Goal: Task Accomplishment & Management: Manage account settings

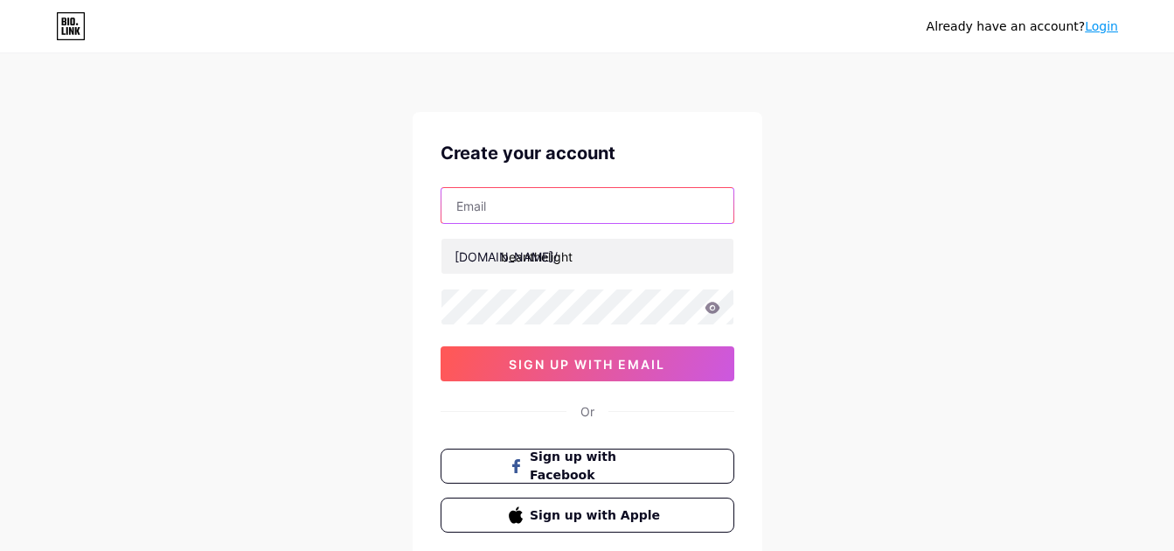
click at [530, 222] on input "text" at bounding box center [587, 205] width 292 height 35
type input "angelitoyfloe"
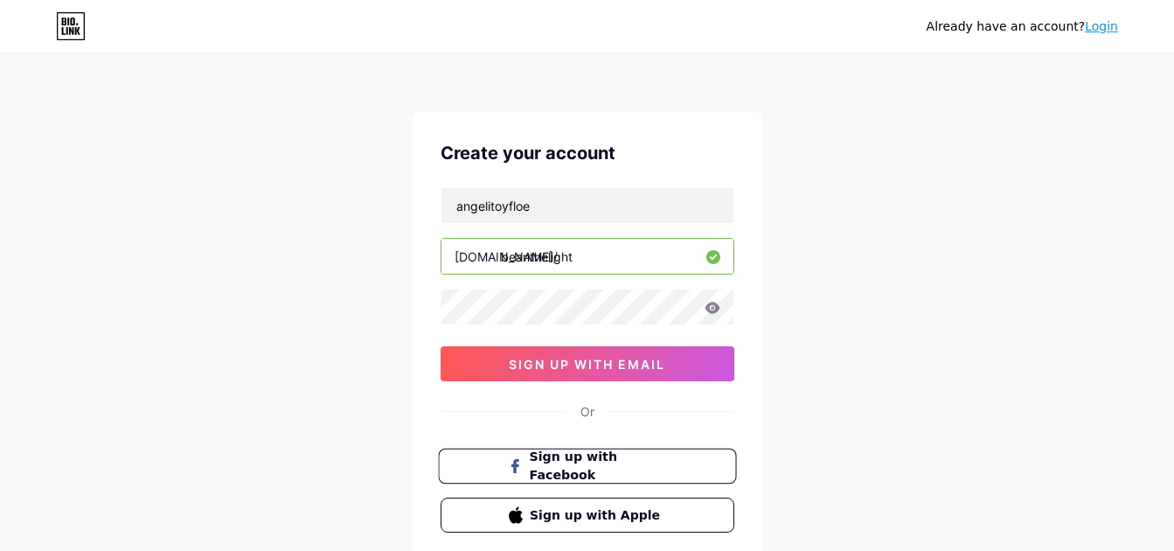
click at [548, 480] on button "Sign up with Facebook" at bounding box center [587, 466] width 298 height 36
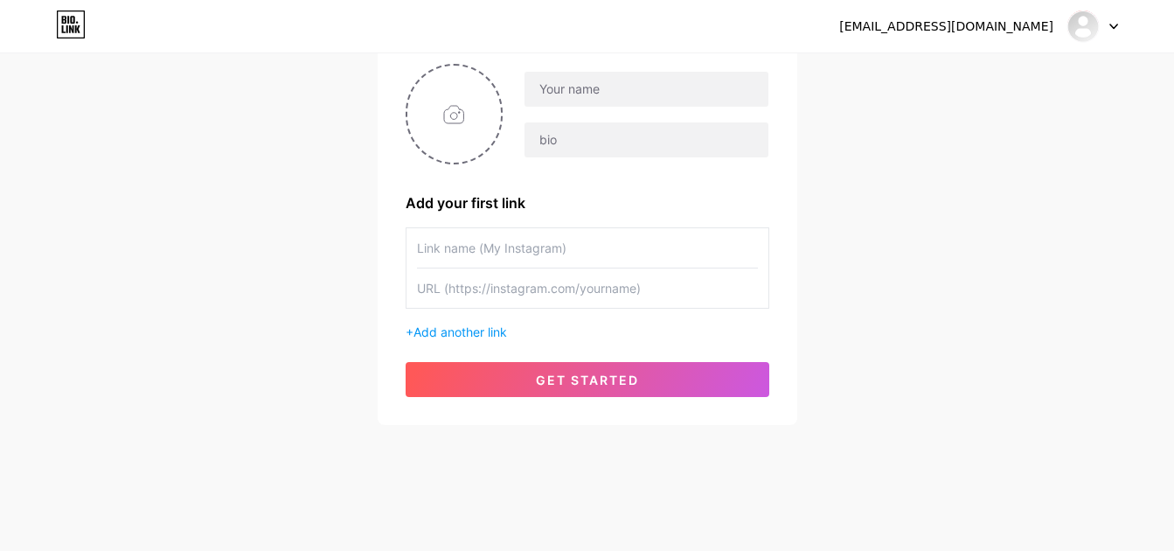
scroll to position [104, 0]
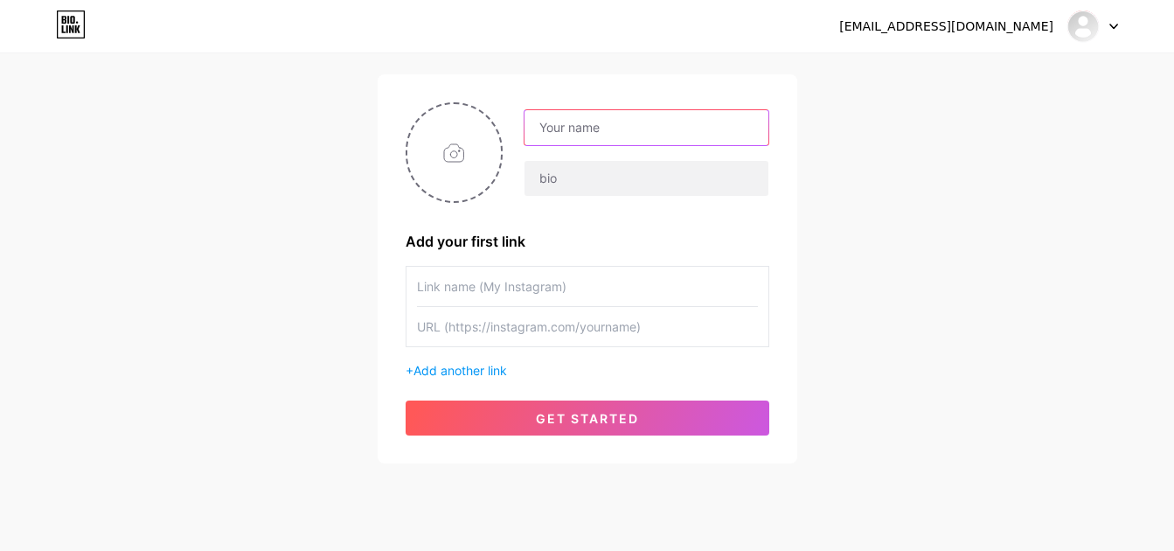
click at [595, 122] on input "text" at bounding box center [645, 127] width 243 height 35
type input "Bean the Light"
click at [527, 281] on input "text" at bounding box center [587, 286] width 341 height 39
click at [456, 335] on input "text" at bounding box center [587, 326] width 341 height 39
paste input "[URL][DOMAIN_NAME]"
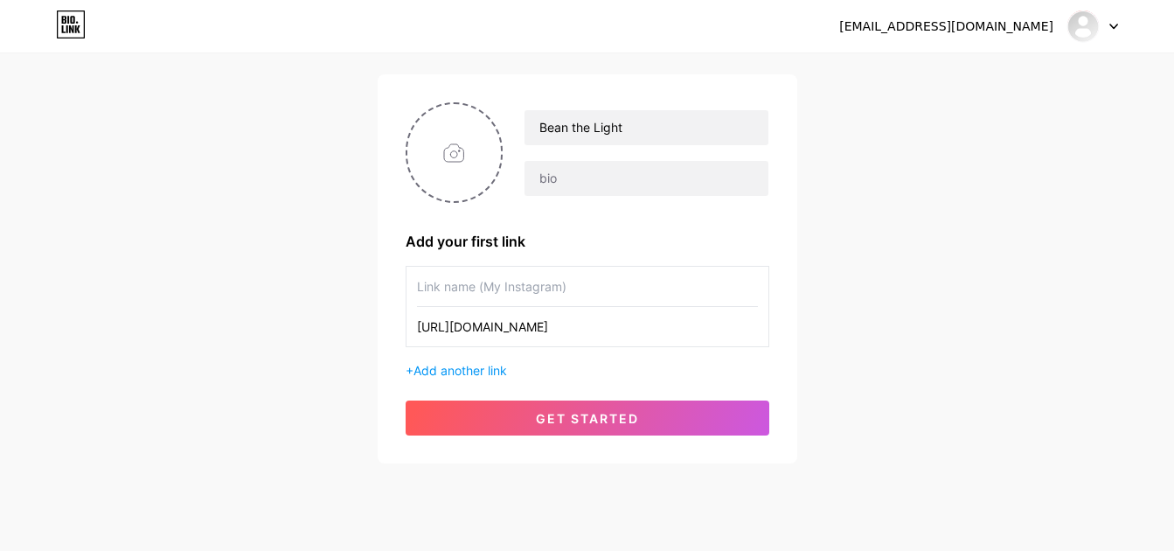
type input "[URL][DOMAIN_NAME]"
click at [497, 288] on input "text" at bounding box center [587, 286] width 341 height 39
type input "beanthelight"
click at [463, 369] on span "Add another link" at bounding box center [460, 370] width 94 height 15
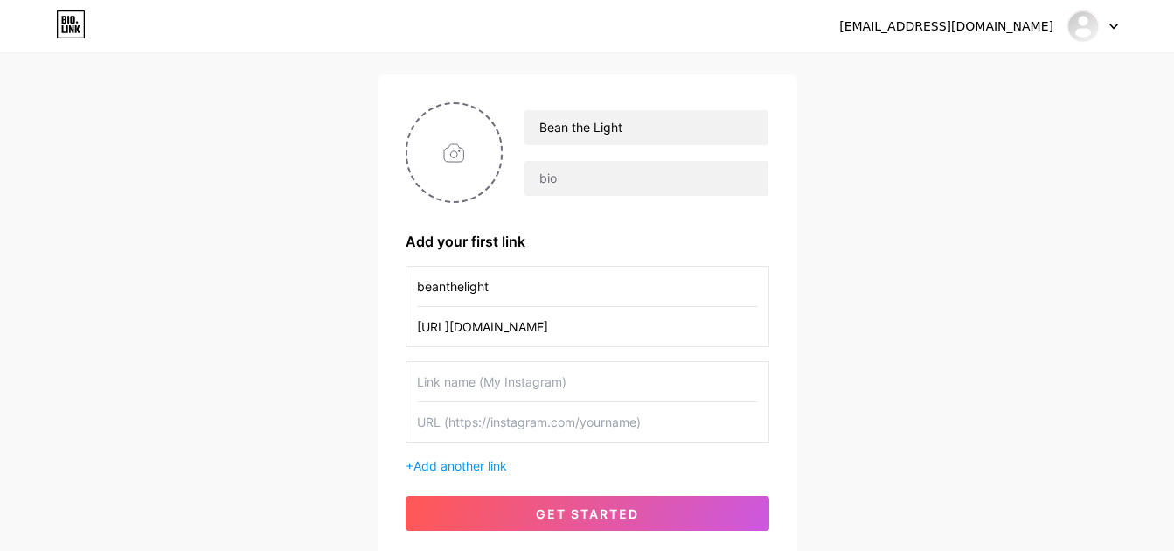
click at [474, 423] on input "text" at bounding box center [587, 421] width 341 height 39
paste input "[URL][DOMAIN_NAME]"
type input "[URL][DOMAIN_NAME]"
click at [497, 380] on input "text" at bounding box center [587, 381] width 341 height 39
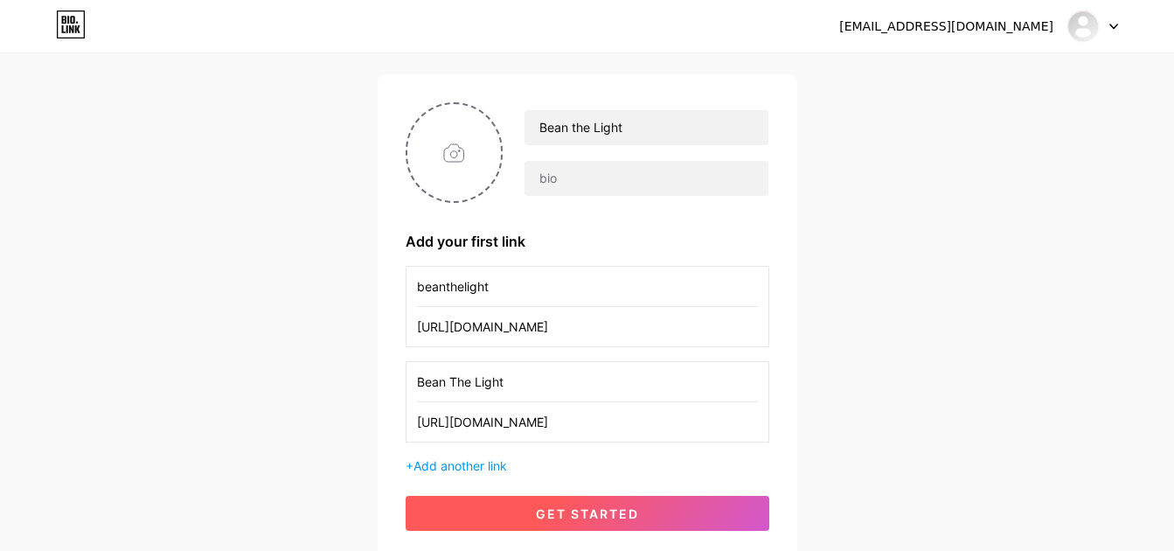
type input "Bean The Light"
click at [545, 520] on span "get started" at bounding box center [587, 513] width 103 height 15
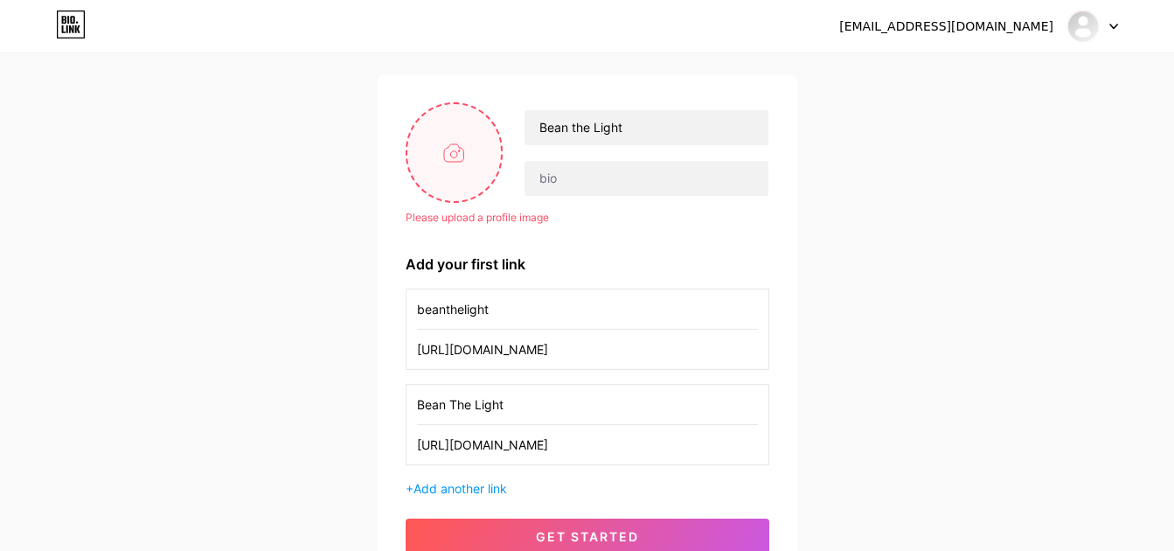
click at [456, 156] on input "file" at bounding box center [454, 152] width 94 height 97
click at [458, 175] on input "file" at bounding box center [454, 152] width 94 height 97
type input "C:\fakepath\logo.jfif"
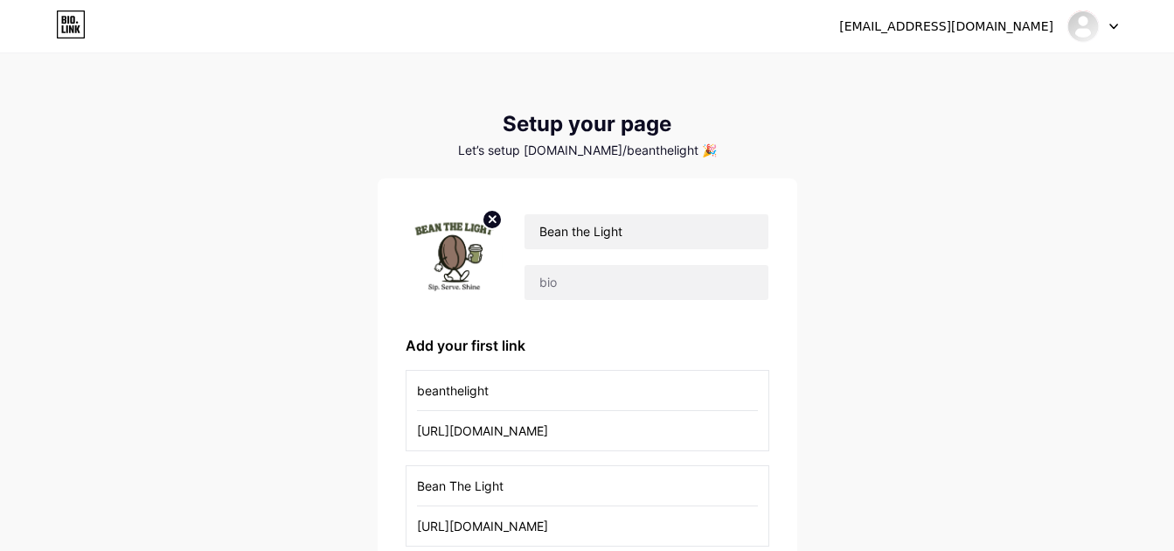
scroll to position [87, 0]
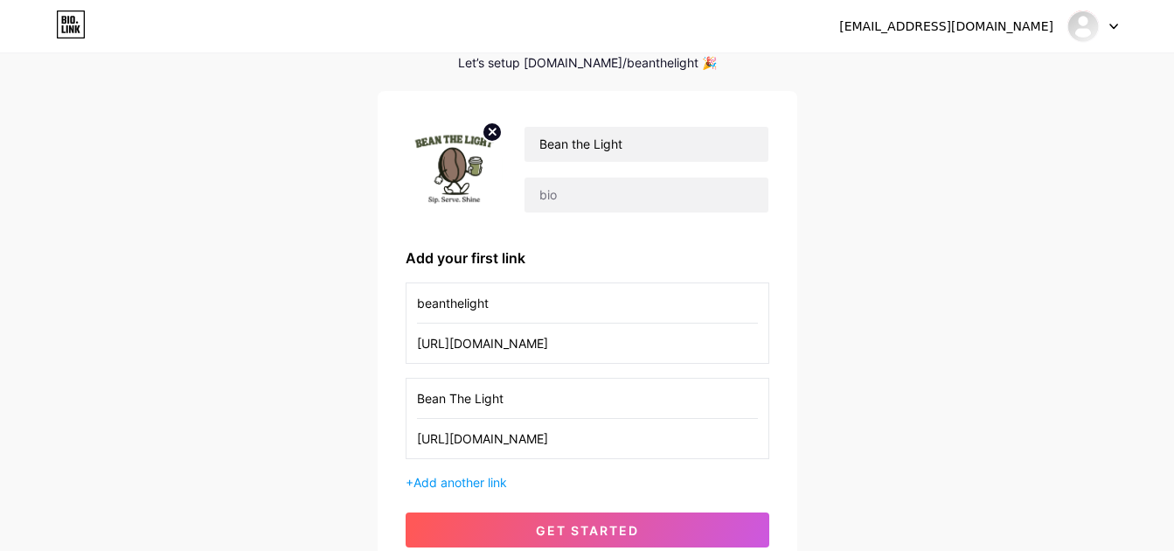
click at [456, 164] on img at bounding box center [455, 169] width 98 height 101
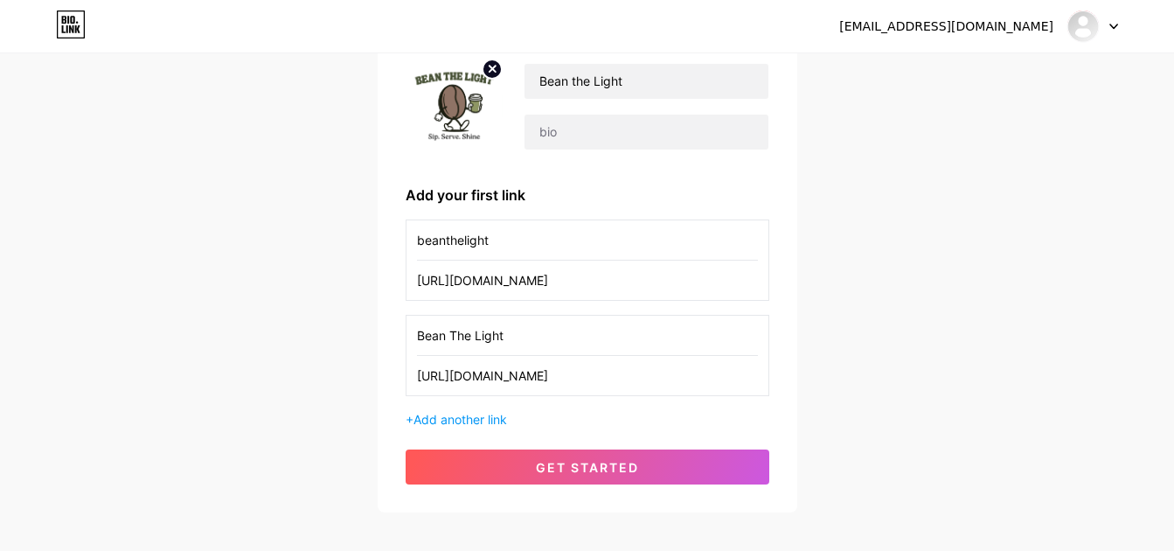
scroll to position [175, 0]
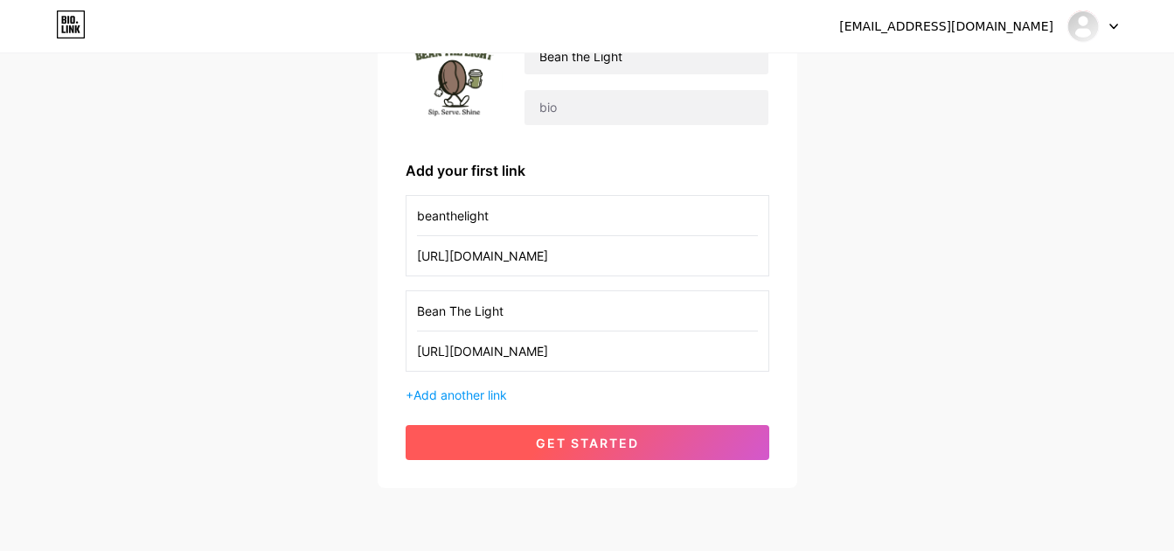
click at [545, 449] on span "get started" at bounding box center [587, 442] width 103 height 15
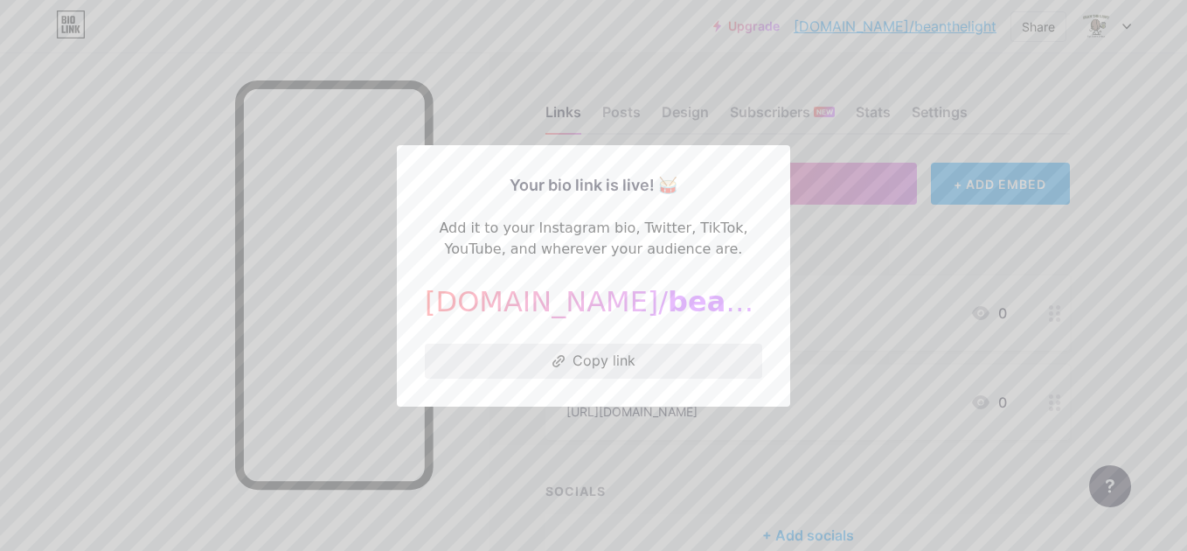
click at [571, 356] on button "Copy link" at bounding box center [593, 361] width 337 height 35
click at [577, 358] on button "Copy link" at bounding box center [593, 361] width 337 height 35
click at [758, 80] on div at bounding box center [593, 275] width 1187 height 551
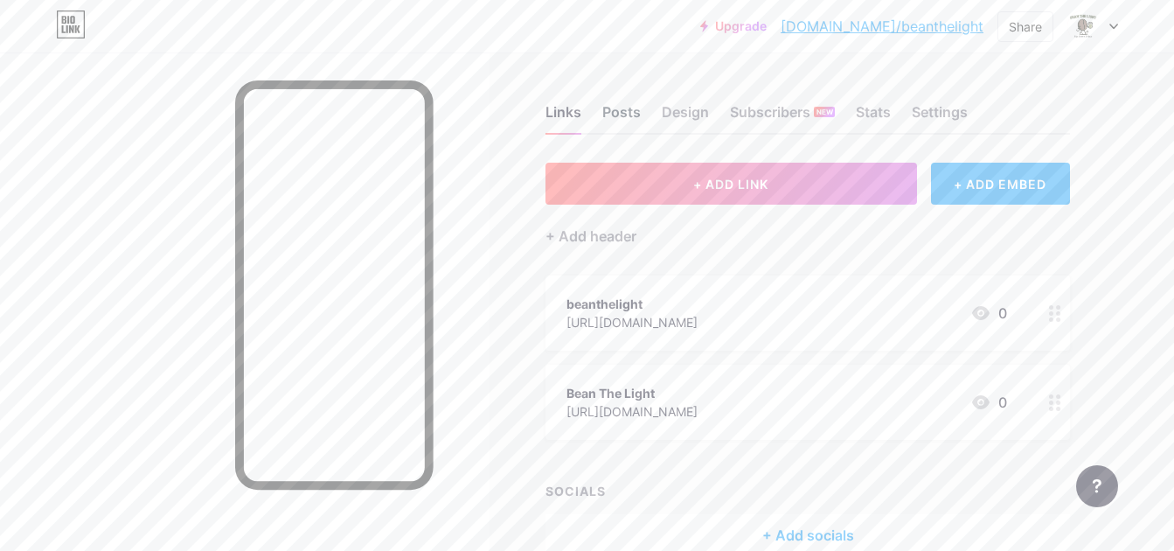
click at [612, 124] on div "Posts" at bounding box center [621, 116] width 38 height 31
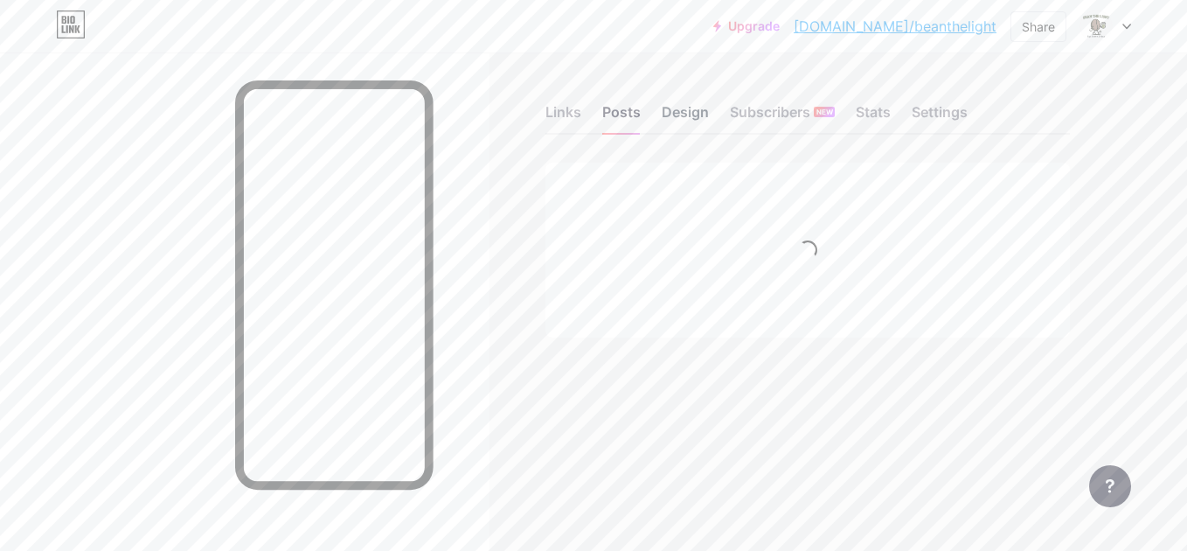
click at [673, 122] on div "Design" at bounding box center [685, 116] width 47 height 31
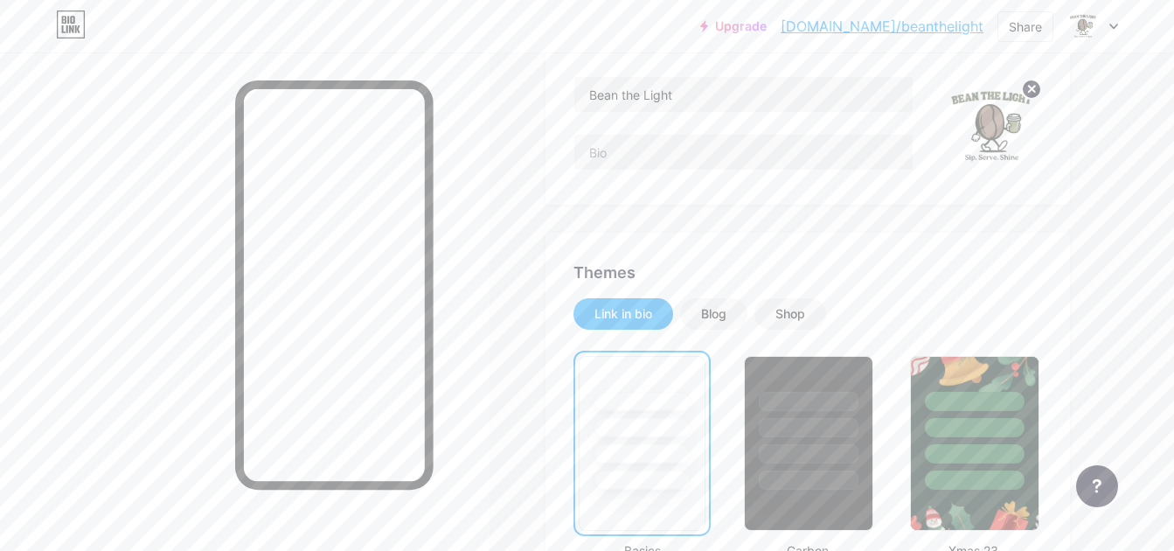
scroll to position [175, 0]
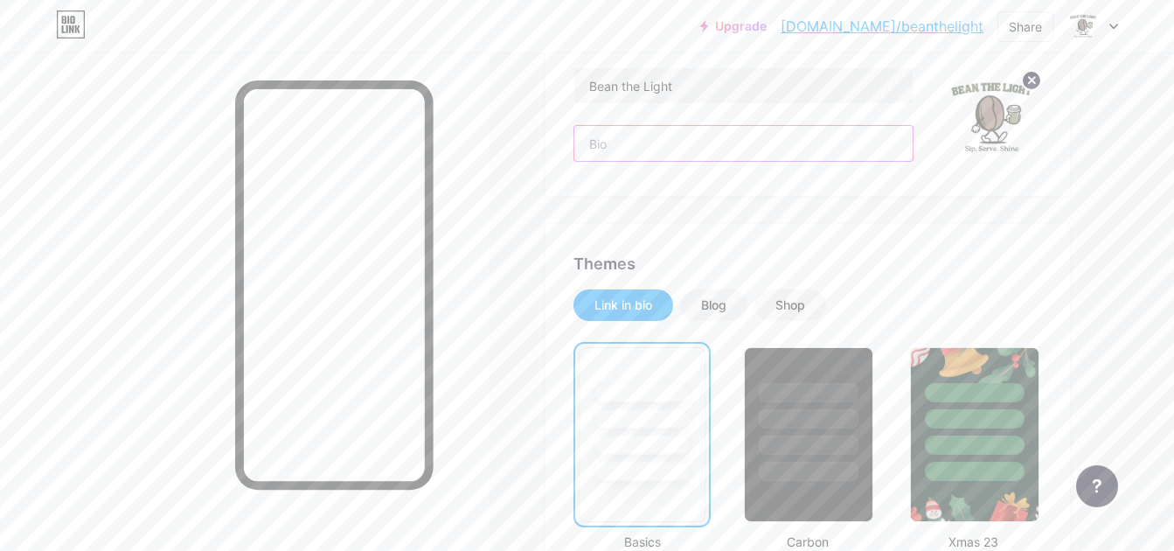
click at [621, 146] on input "text" at bounding box center [743, 143] width 338 height 35
paste input "Mobile coffee cart Let us BEAN the Light at your next event! Corporate, wedding…"
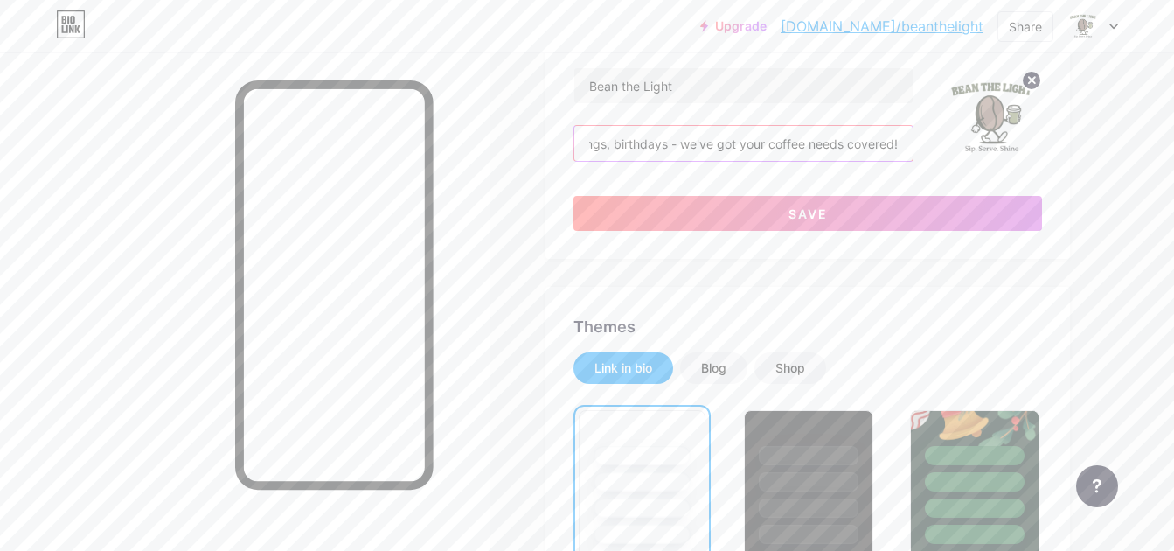
scroll to position [0, 0]
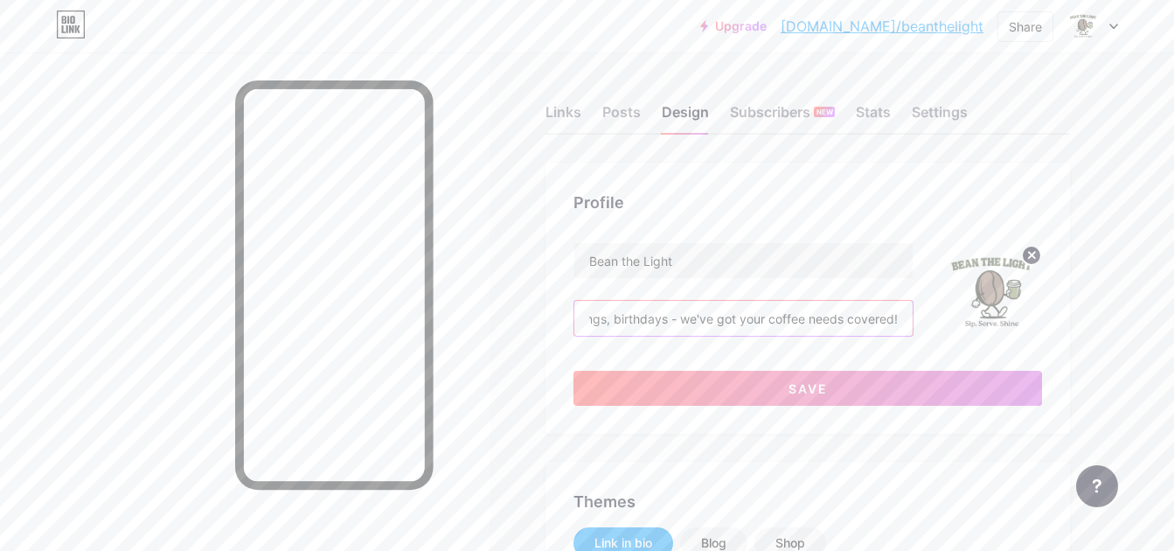
click at [673, 320] on input "Mobile coffee cart Let us BEAN the Light at your next event! Corporate, wedding…" at bounding box center [743, 318] width 338 height 35
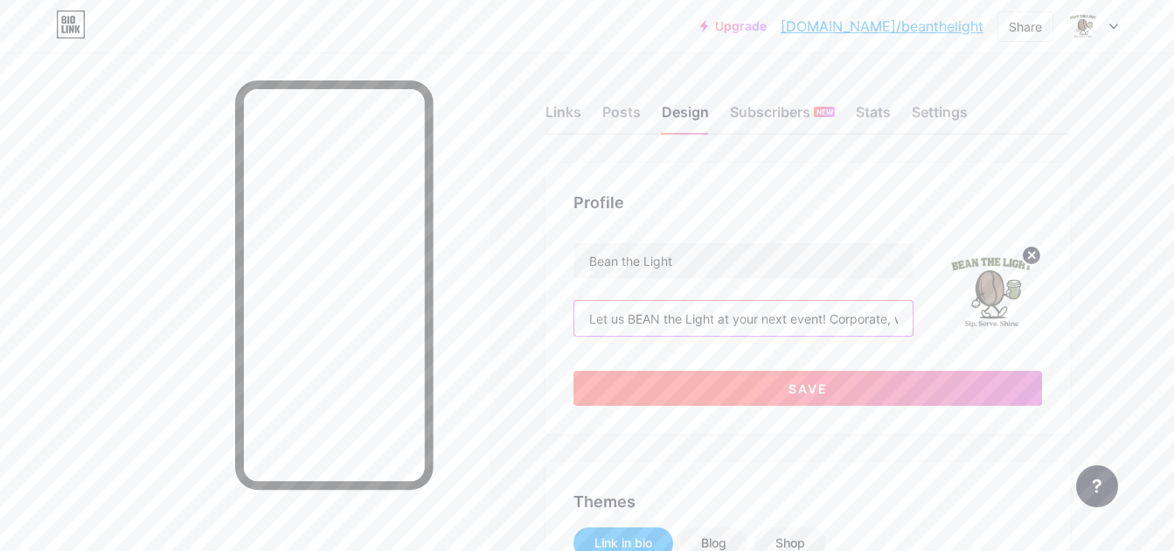
type input "Let us BEAN the Light at your next event! Corporate, weddings, birthdays - we'v…"
click at [674, 383] on button "Save" at bounding box center [807, 388] width 469 height 35
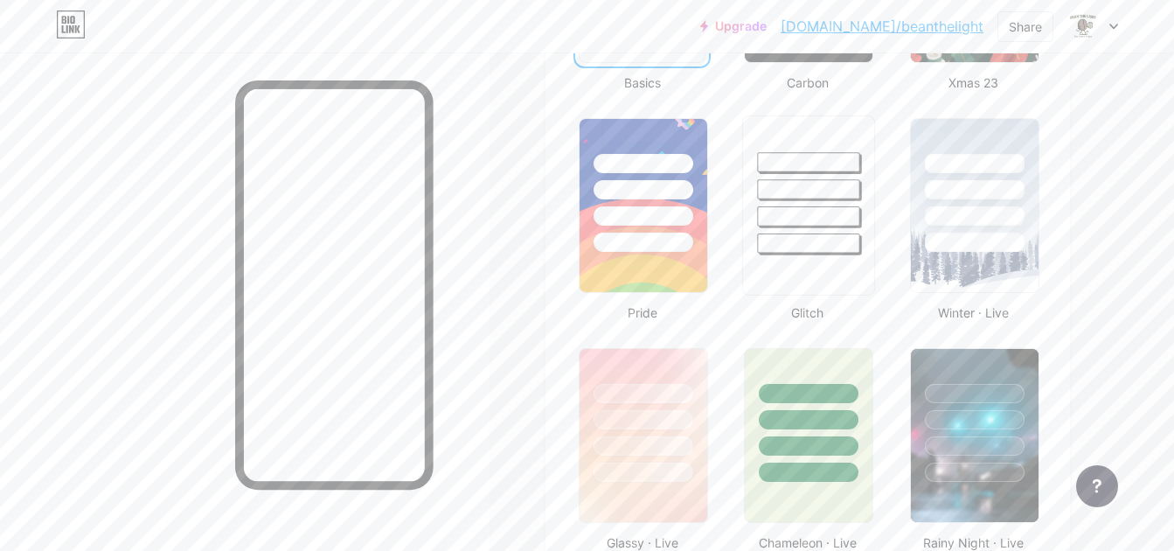
scroll to position [787, 0]
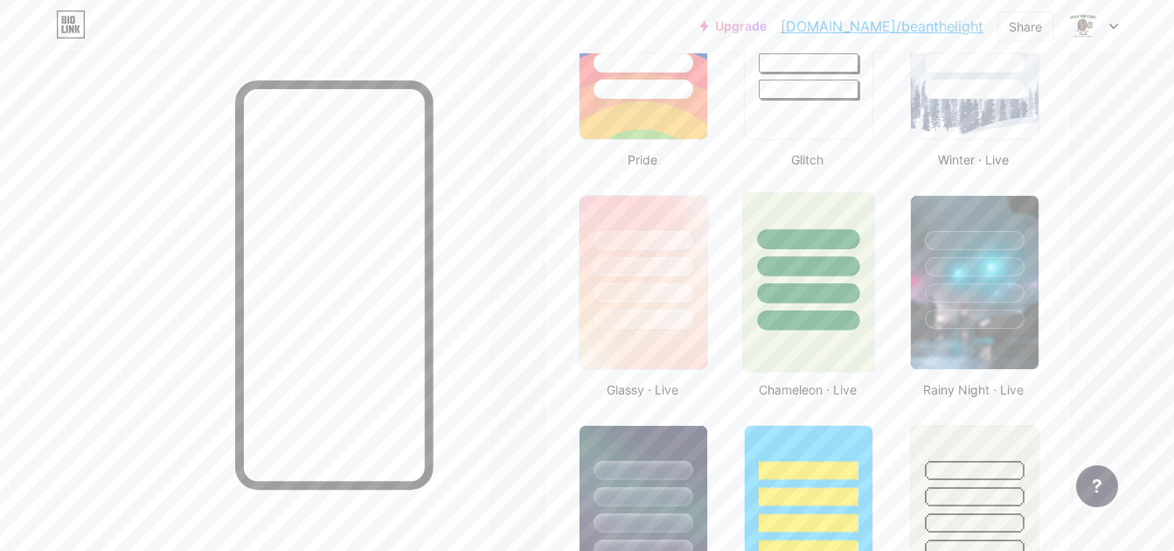
click at [818, 267] on div at bounding box center [809, 266] width 102 height 20
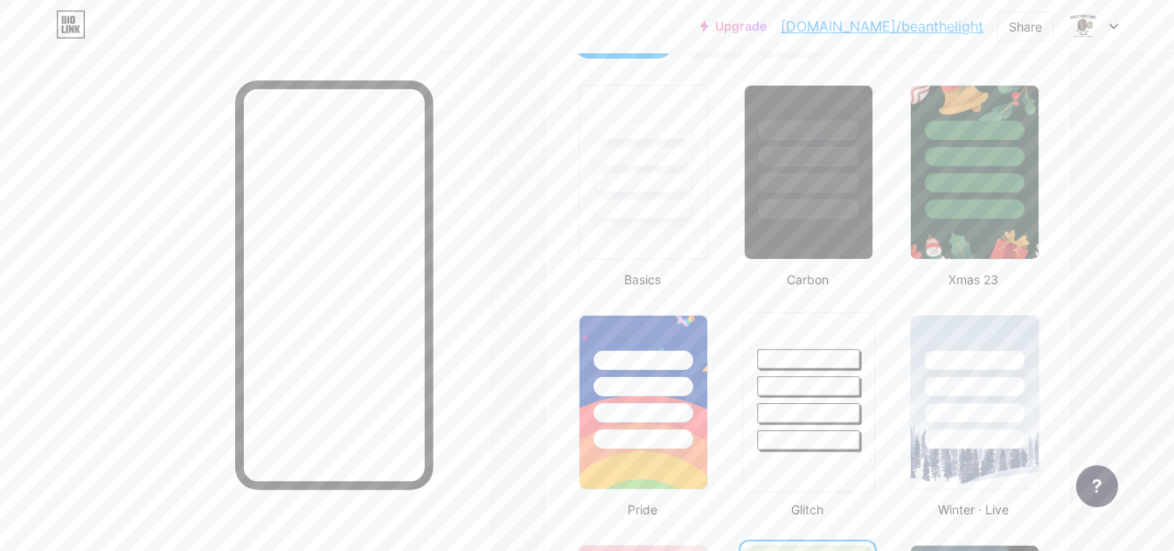
scroll to position [350, 0]
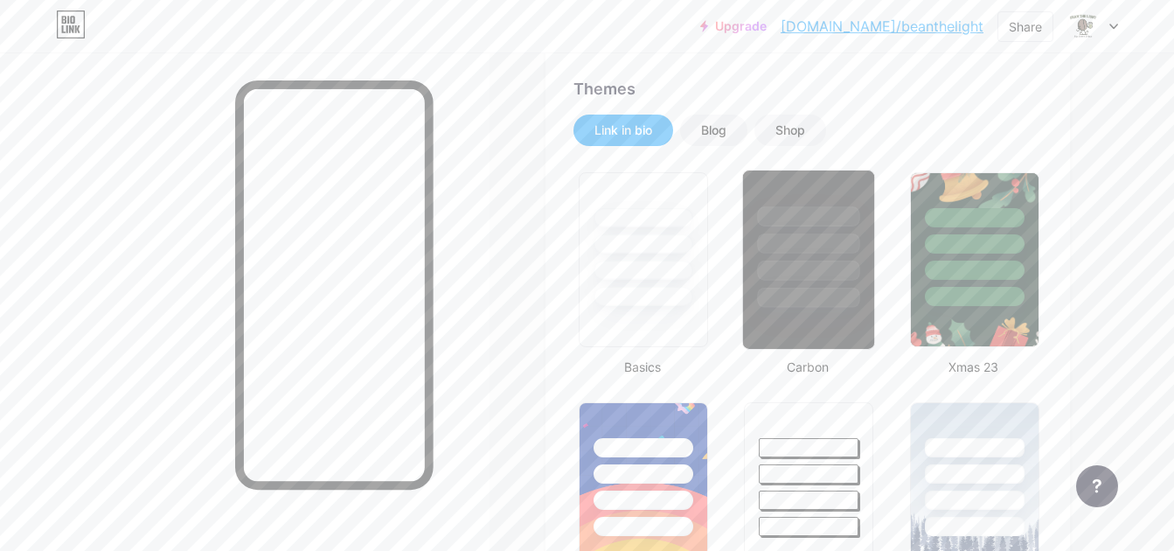
click at [764, 255] on div at bounding box center [808, 238] width 131 height 137
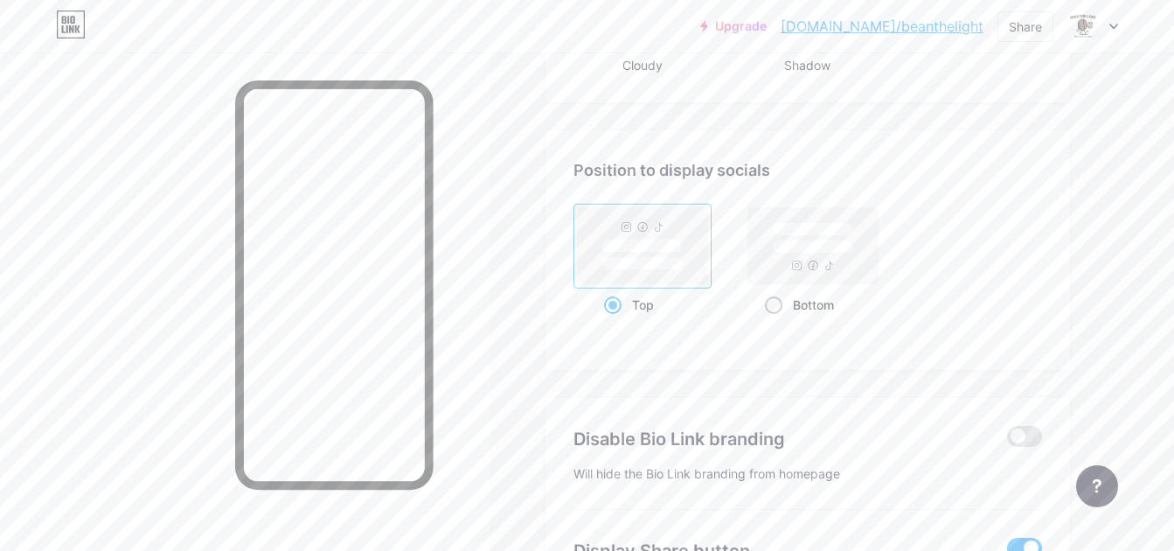
scroll to position [2244, 0]
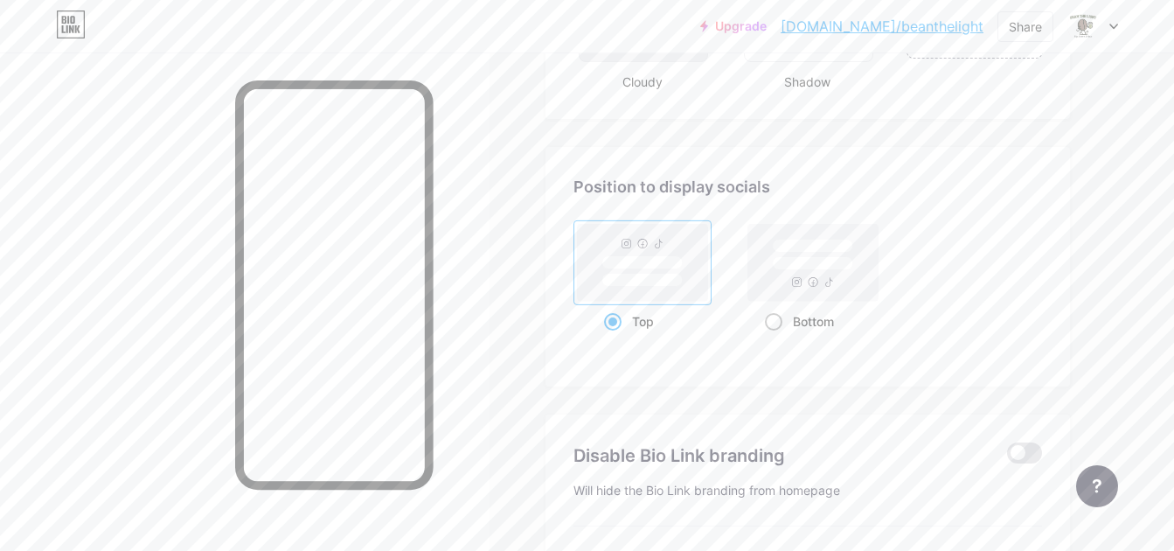
click at [807, 271] on rect at bounding box center [813, 262] width 130 height 77
click at [776, 337] on input "Bottom" at bounding box center [770, 342] width 11 height 11
radio input "true"
click at [636, 265] on rect at bounding box center [642, 262] width 80 height 13
click at [615, 337] on input "Top" at bounding box center [609, 342] width 11 height 11
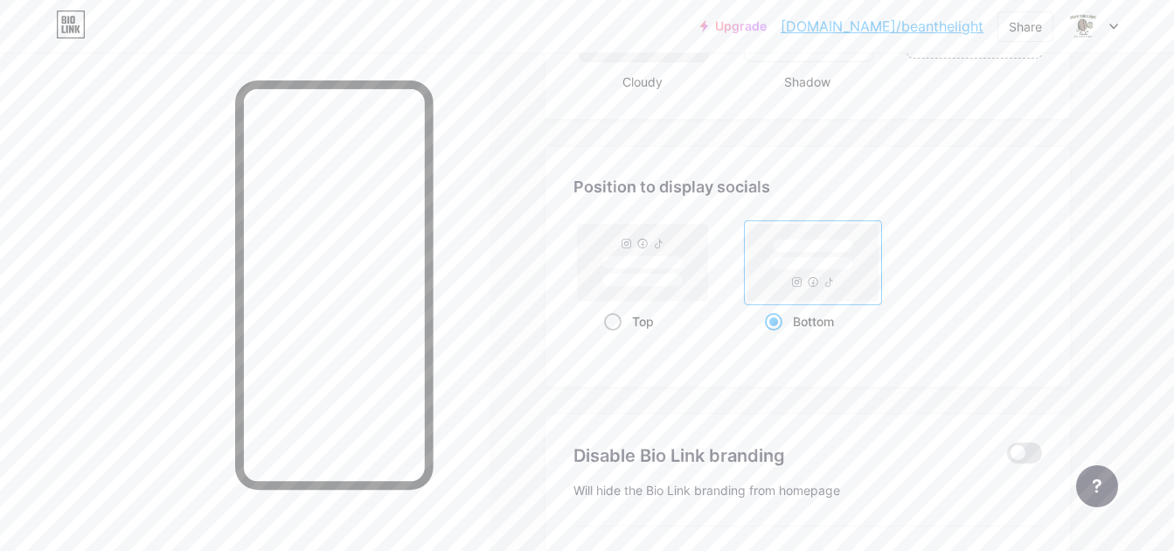
radio input "true"
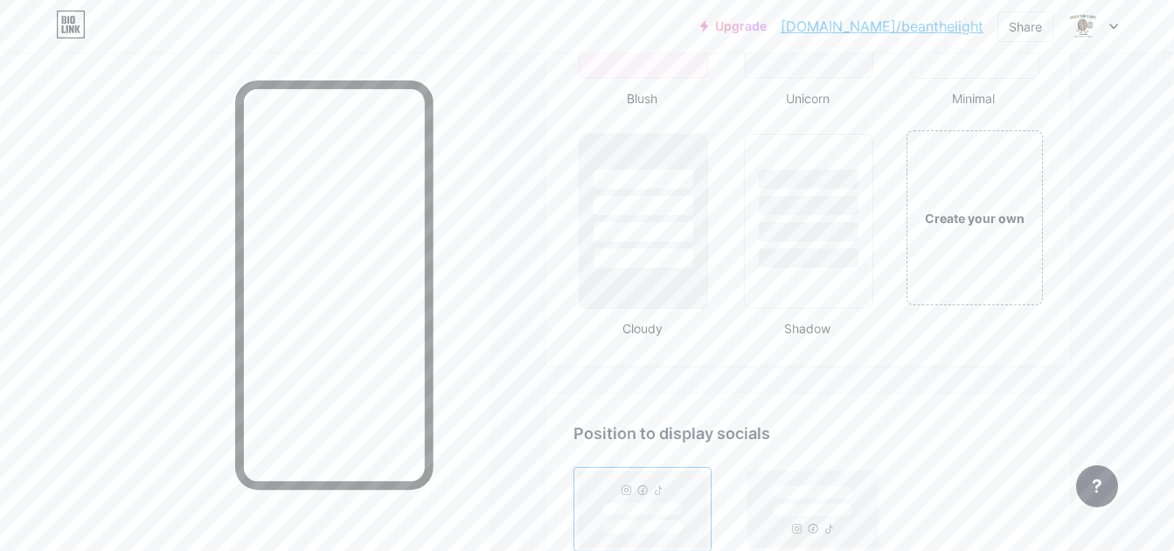
scroll to position [1982, 0]
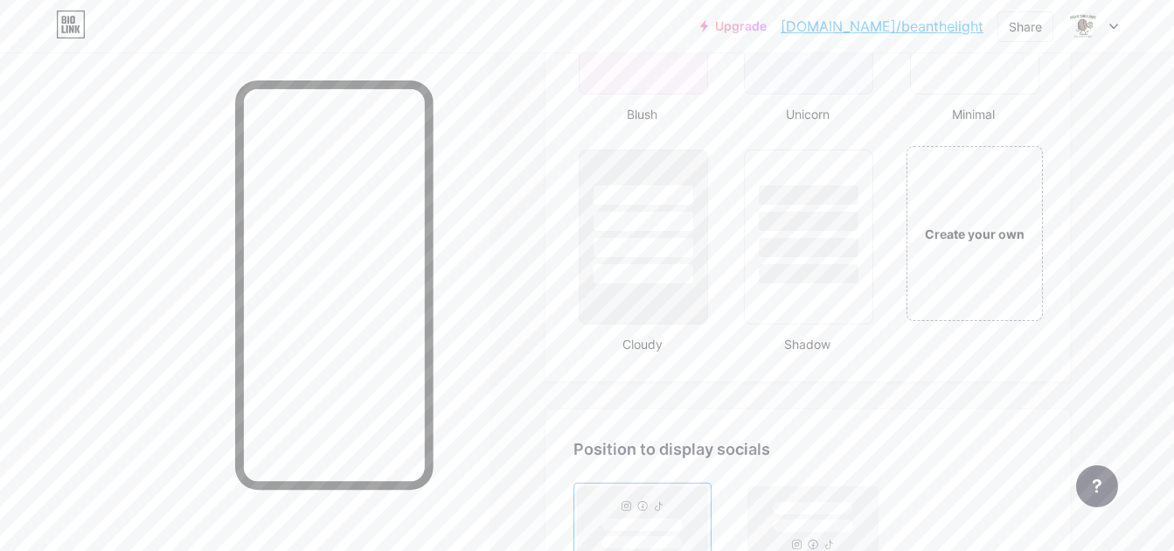
click at [996, 256] on div "Create your own" at bounding box center [974, 232] width 141 height 180
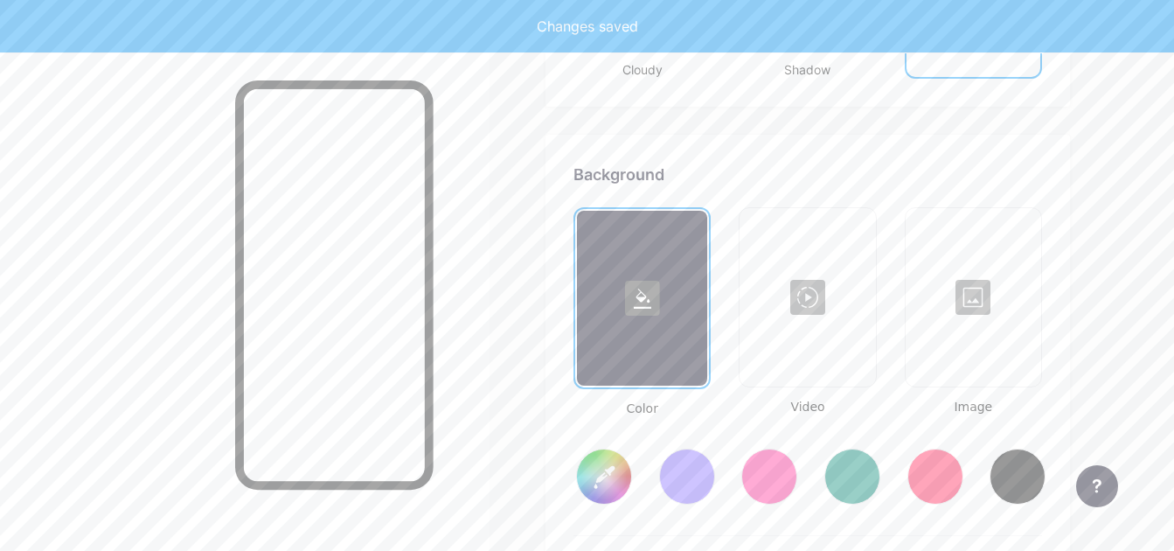
scroll to position [2321, 0]
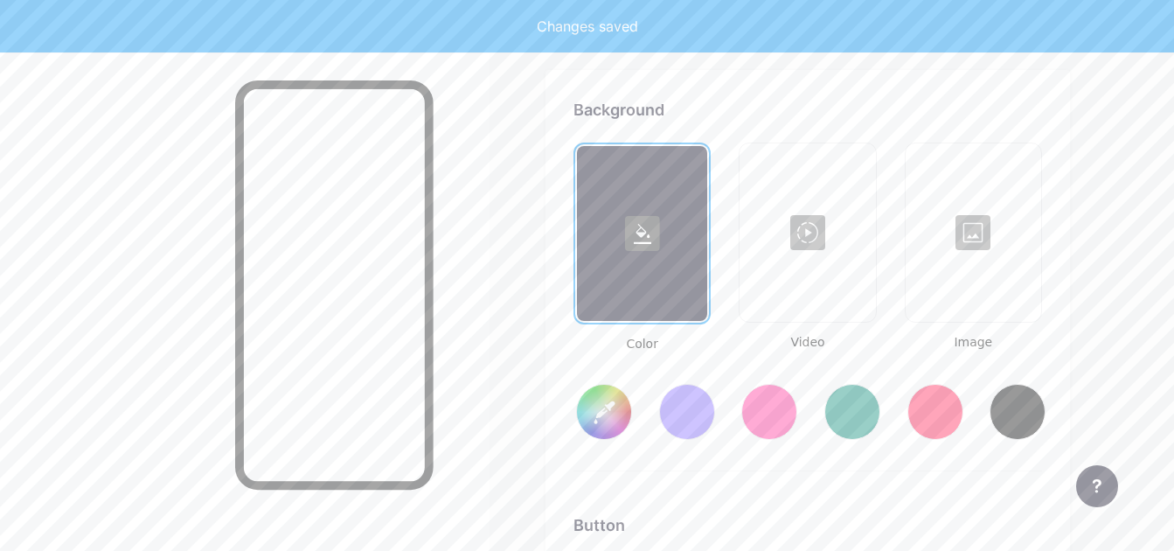
type input "#ffffff"
type input "#000000"
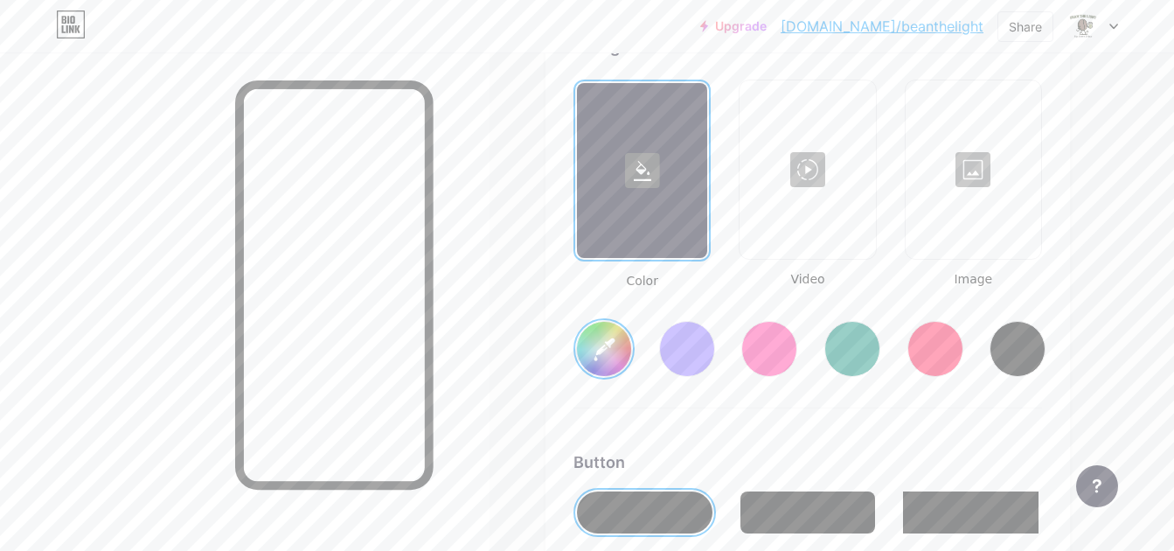
scroll to position [2408, 0]
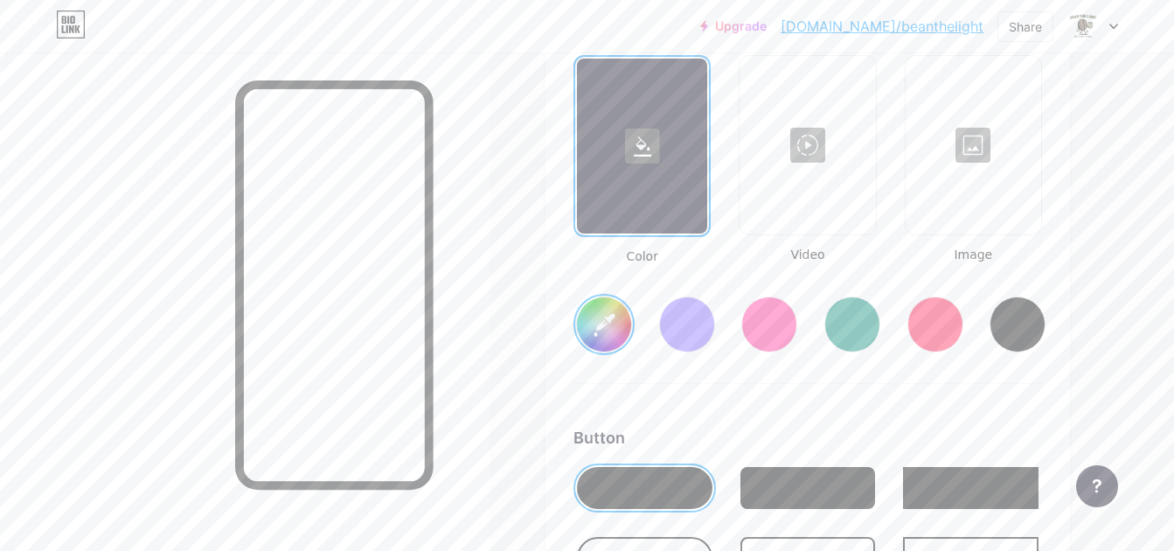
click at [609, 335] on input "#ffffff" at bounding box center [604, 324] width 54 height 54
click at [715, 383] on div "Color Video Image #107f4b" at bounding box center [807, 219] width 469 height 329
click at [679, 330] on div at bounding box center [687, 324] width 56 height 56
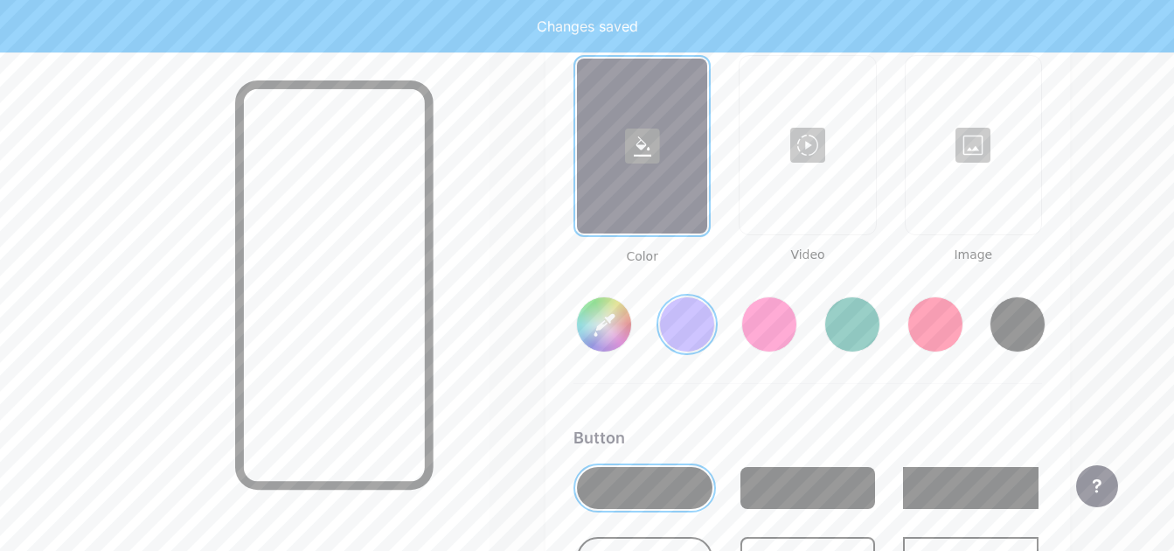
click at [600, 337] on input "#856bff" at bounding box center [604, 324] width 54 height 54
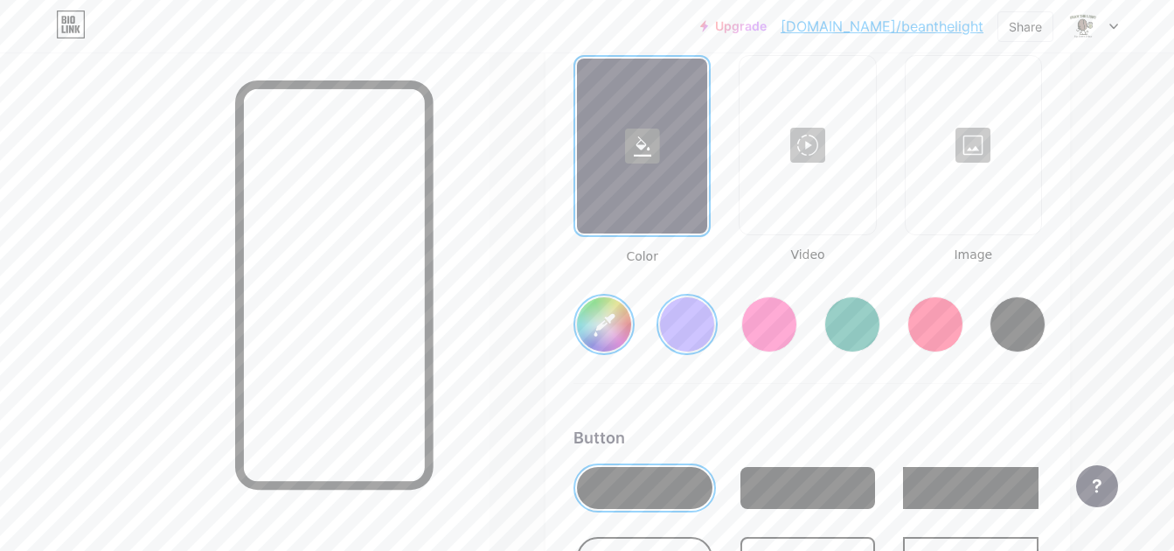
click at [691, 385] on div "Background Color Video Image #856bff Button #000000 Font Inter Poppins EB Garam…" at bounding box center [807, 527] width 469 height 1035
click at [646, 157] on rect at bounding box center [642, 145] width 35 height 35
click at [603, 330] on input "#856bff" at bounding box center [604, 324] width 54 height 54
type input "#38a84b"
click at [663, 382] on div "Color Video Image #38a84b" at bounding box center [807, 219] width 469 height 329
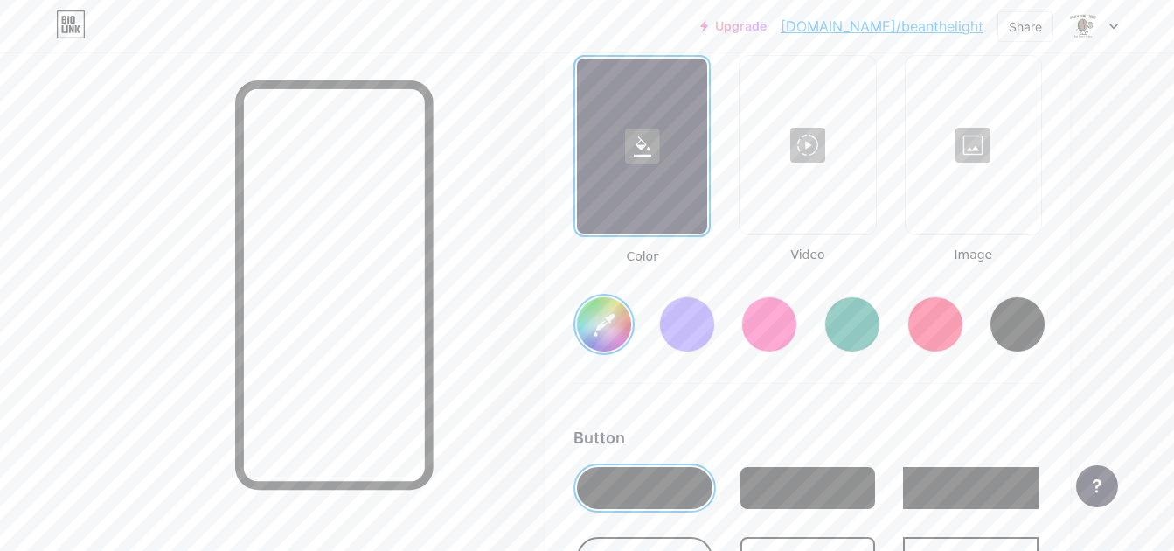
click at [820, 154] on div at bounding box center [807, 145] width 132 height 175
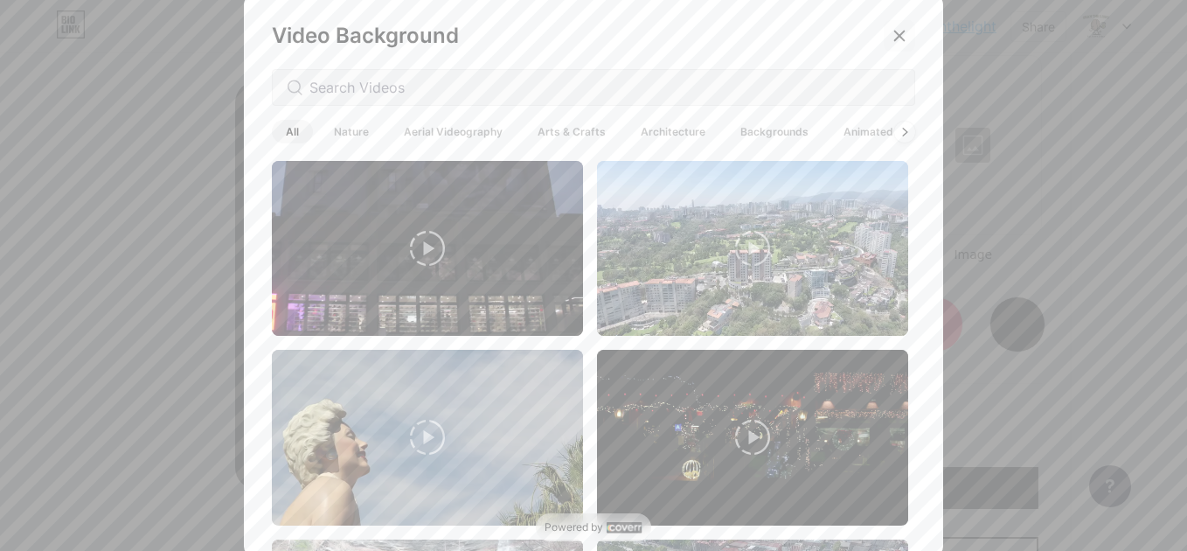
click at [892, 36] on icon at bounding box center [899, 36] width 14 height 14
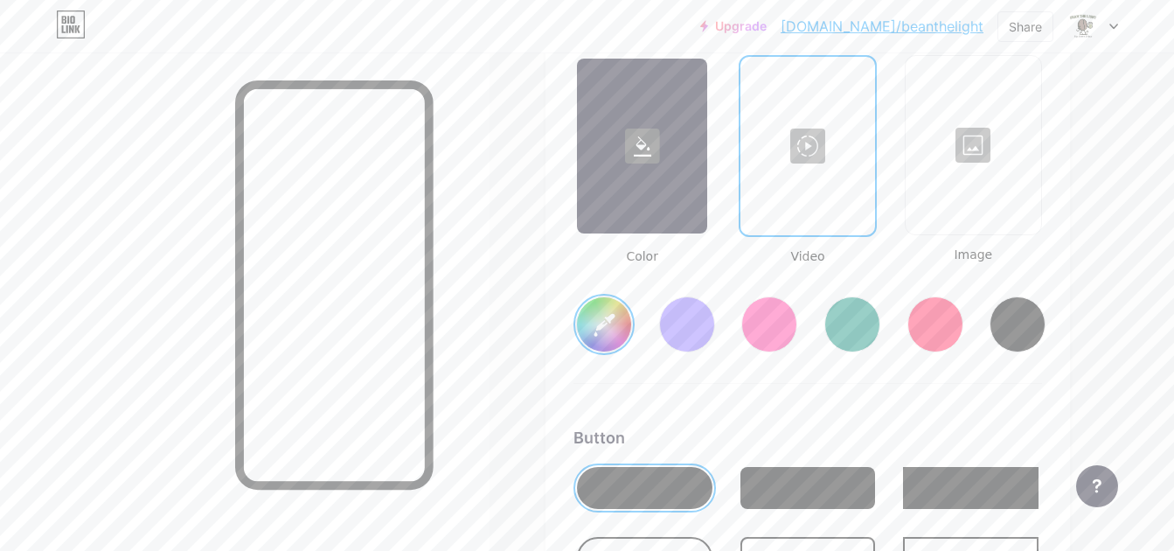
click at [973, 167] on div at bounding box center [973, 145] width 132 height 175
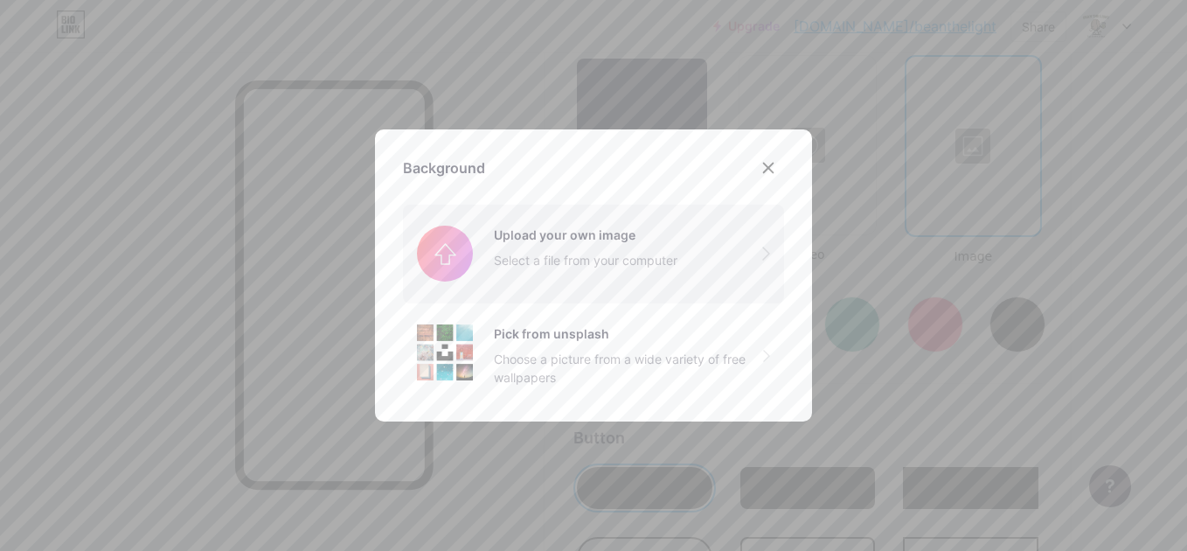
click at [496, 257] on input "file" at bounding box center [593, 254] width 381 height 98
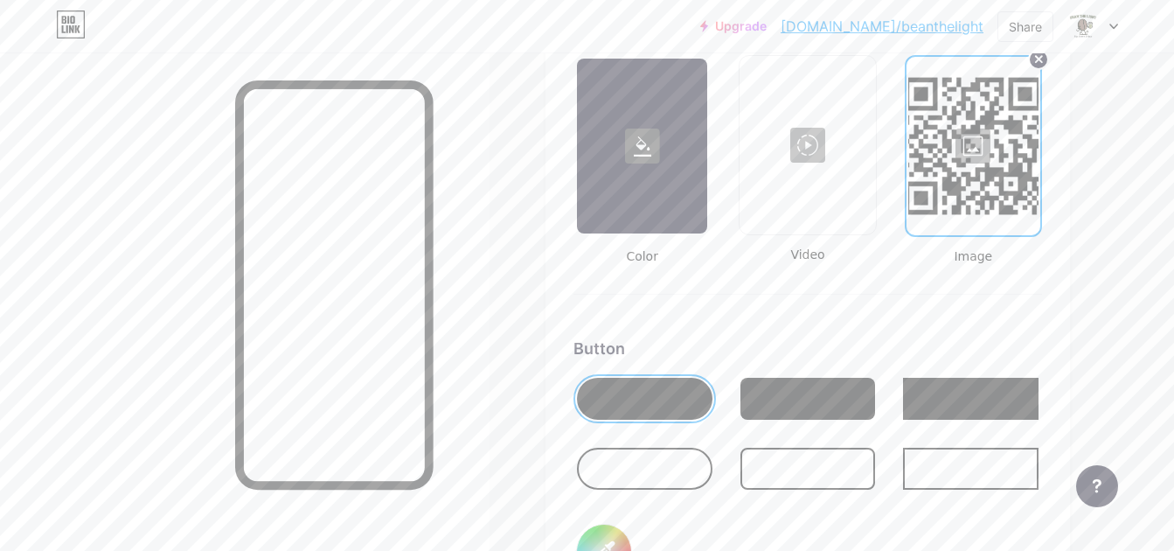
click at [1034, 62] on circle at bounding box center [1038, 59] width 19 height 19
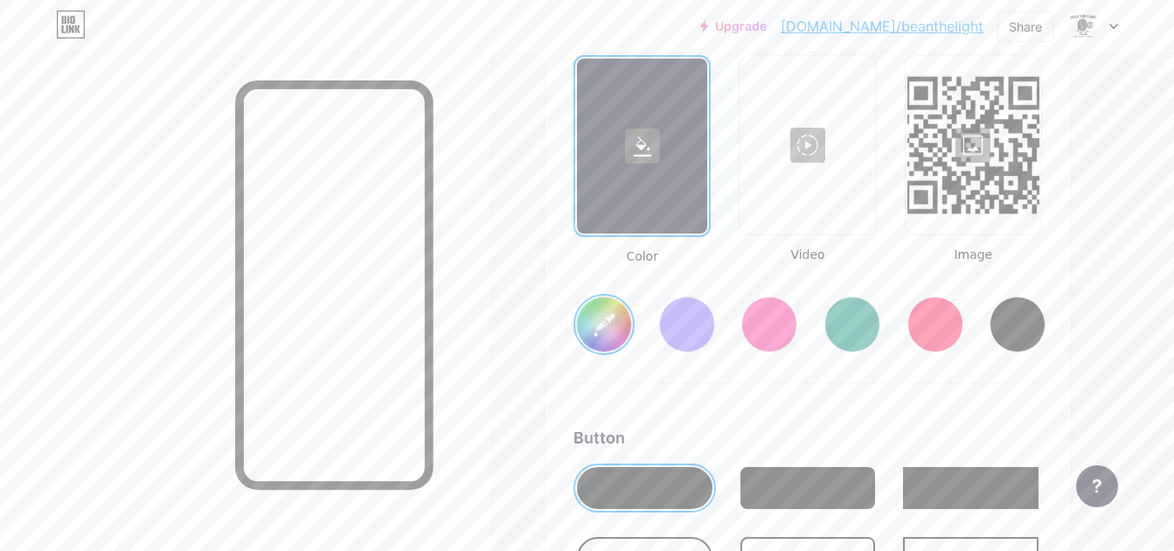
click at [969, 164] on div at bounding box center [973, 145] width 132 height 175
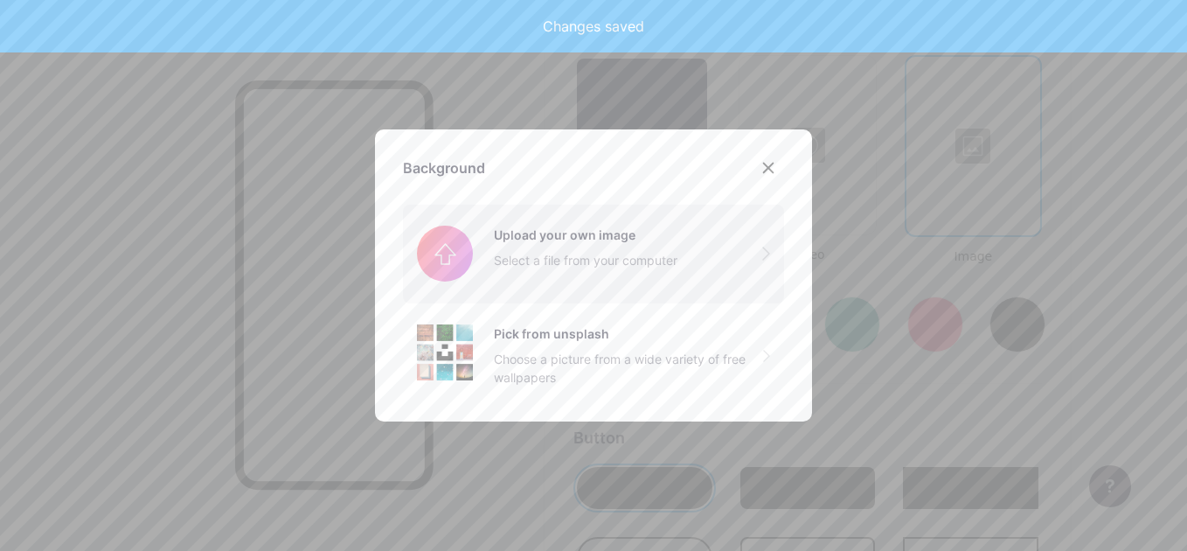
click at [565, 246] on input "file" at bounding box center [593, 254] width 381 height 98
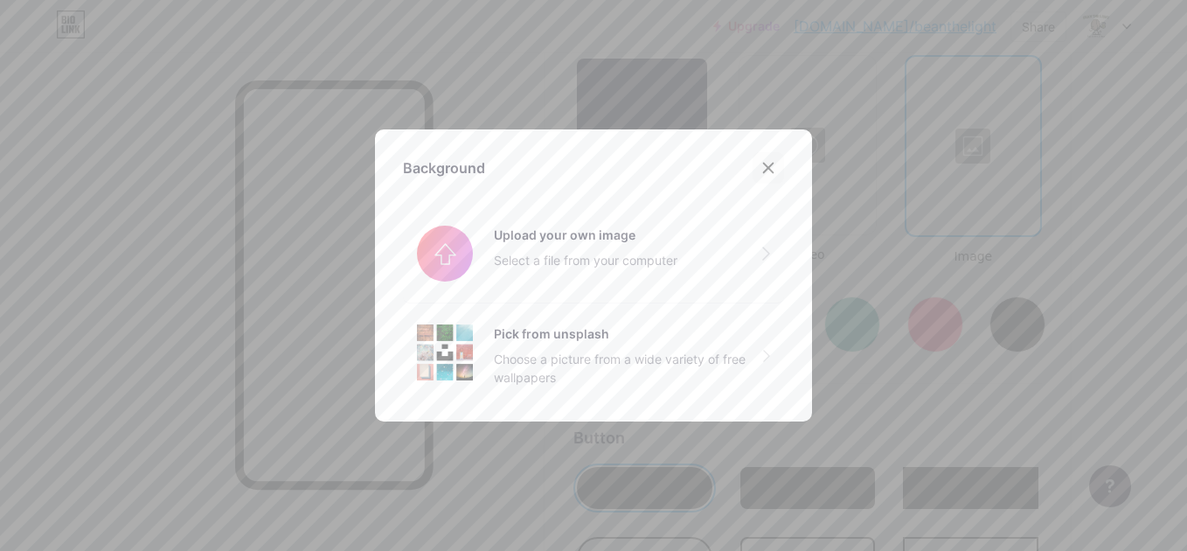
click at [761, 169] on icon at bounding box center [768, 168] width 14 height 14
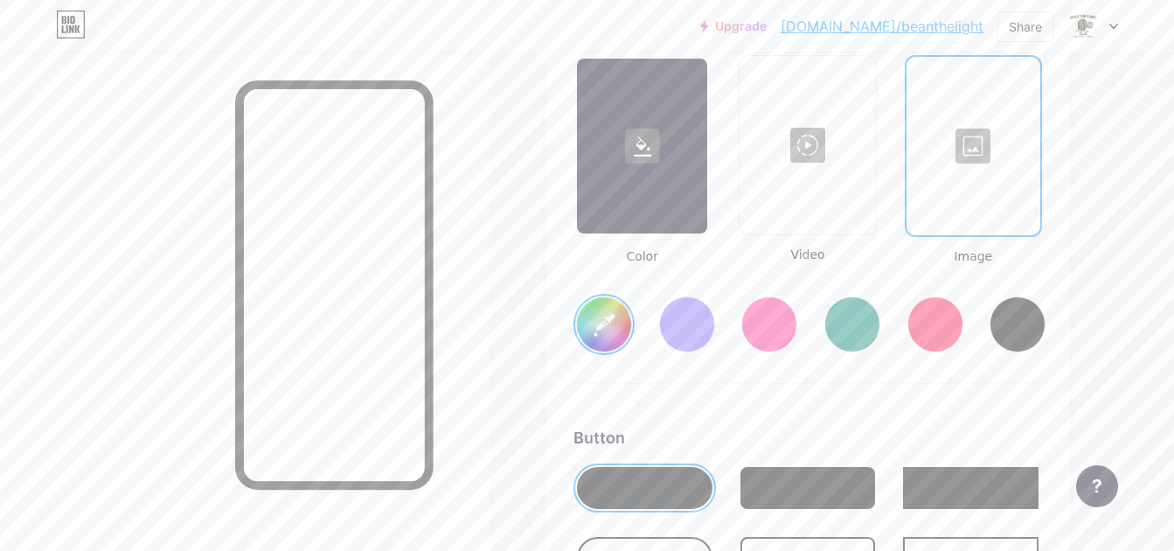
click at [639, 195] on div at bounding box center [642, 146] width 130 height 175
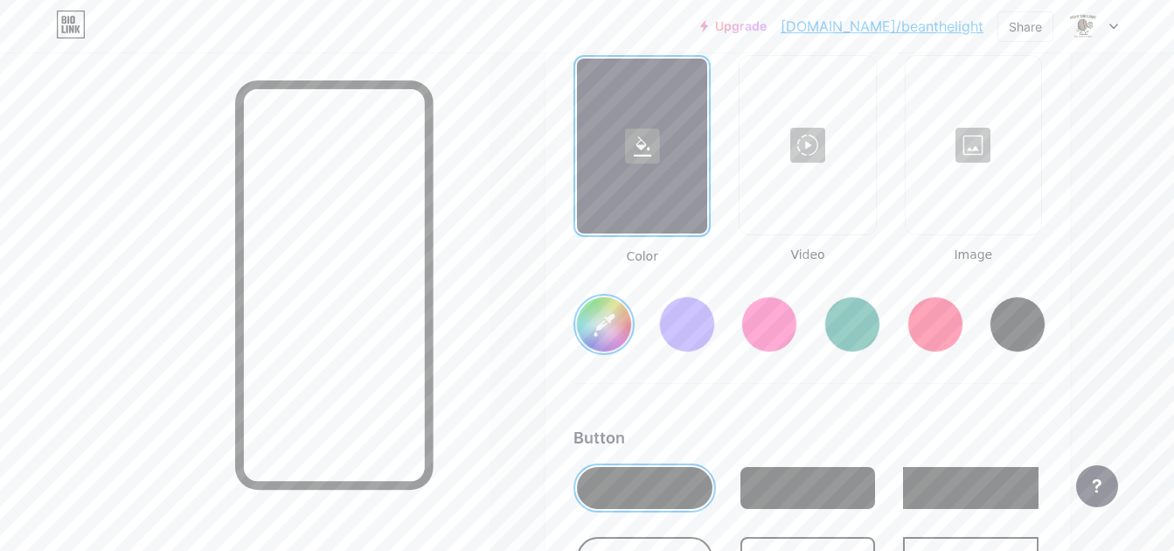
click at [599, 316] on input "#38a84b" at bounding box center [604, 324] width 54 height 54
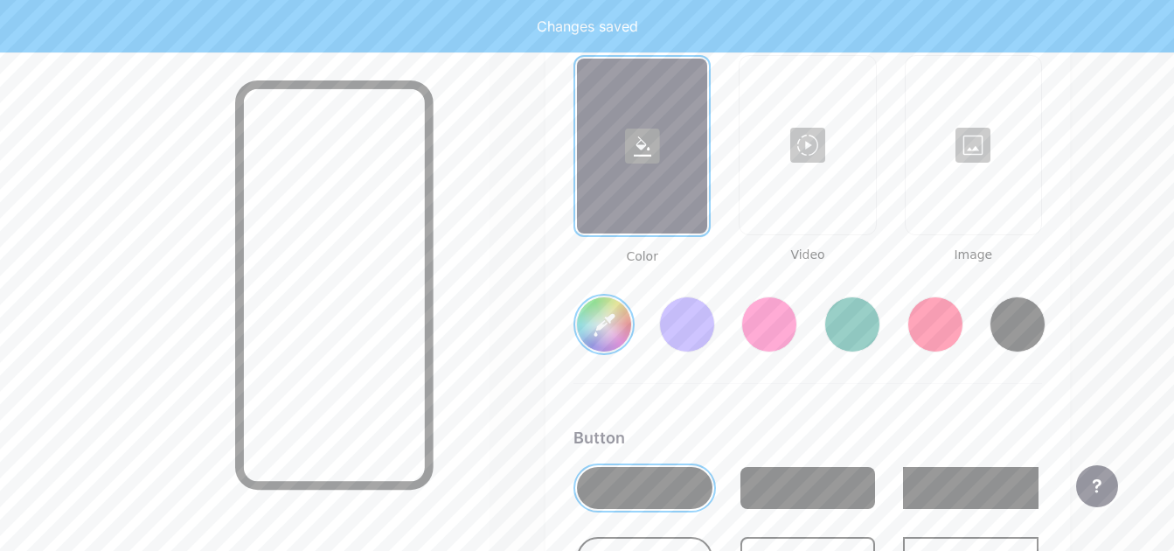
click at [596, 319] on input "#1b692f" at bounding box center [604, 324] width 54 height 54
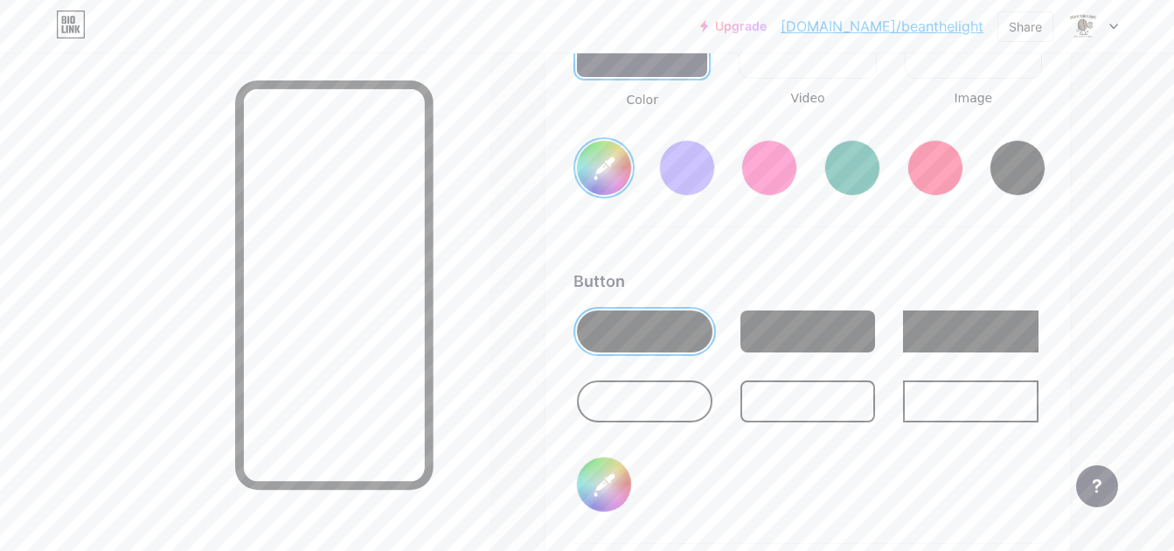
scroll to position [2583, 0]
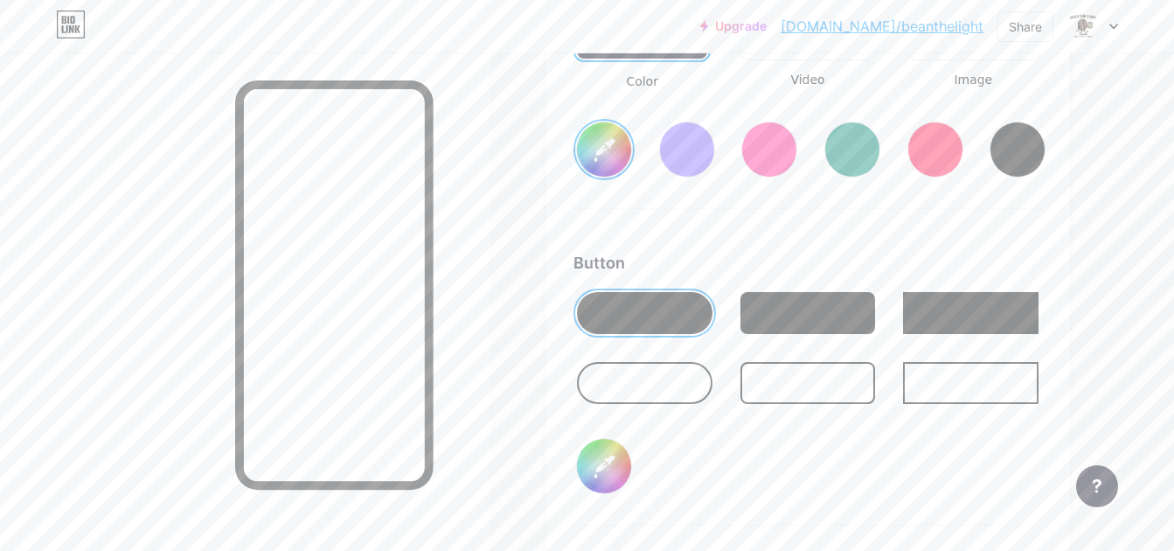
click at [773, 300] on div at bounding box center [807, 313] width 135 height 42
click at [677, 382] on div at bounding box center [644, 383] width 135 height 42
click at [831, 304] on div at bounding box center [807, 313] width 135 height 42
click at [631, 314] on div at bounding box center [644, 313] width 135 height 42
click at [603, 469] on input "#000000" at bounding box center [604, 466] width 54 height 54
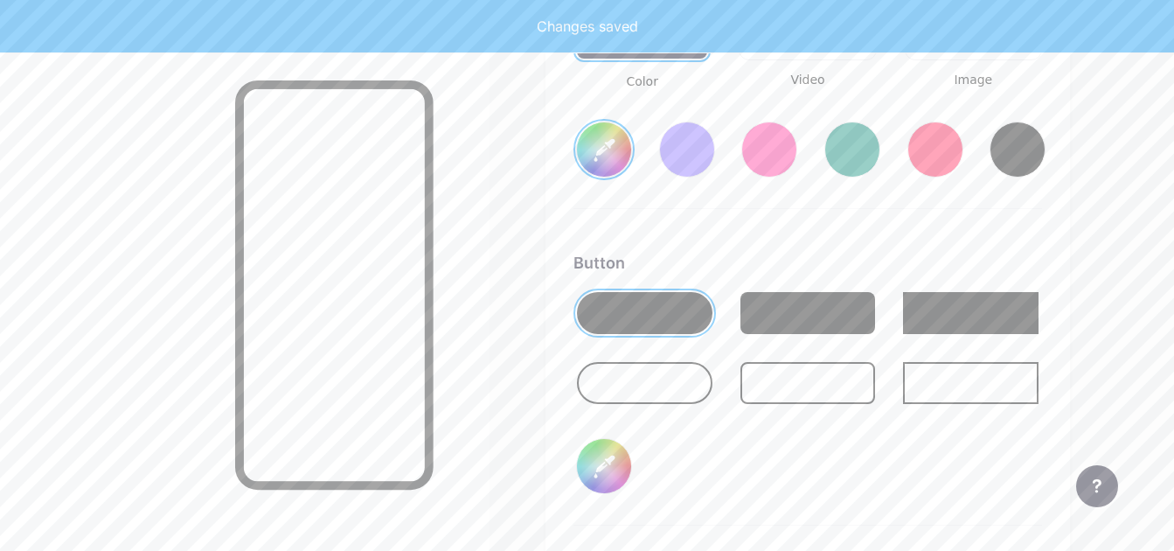
click at [603, 469] on input "#000000" at bounding box center [604, 466] width 54 height 54
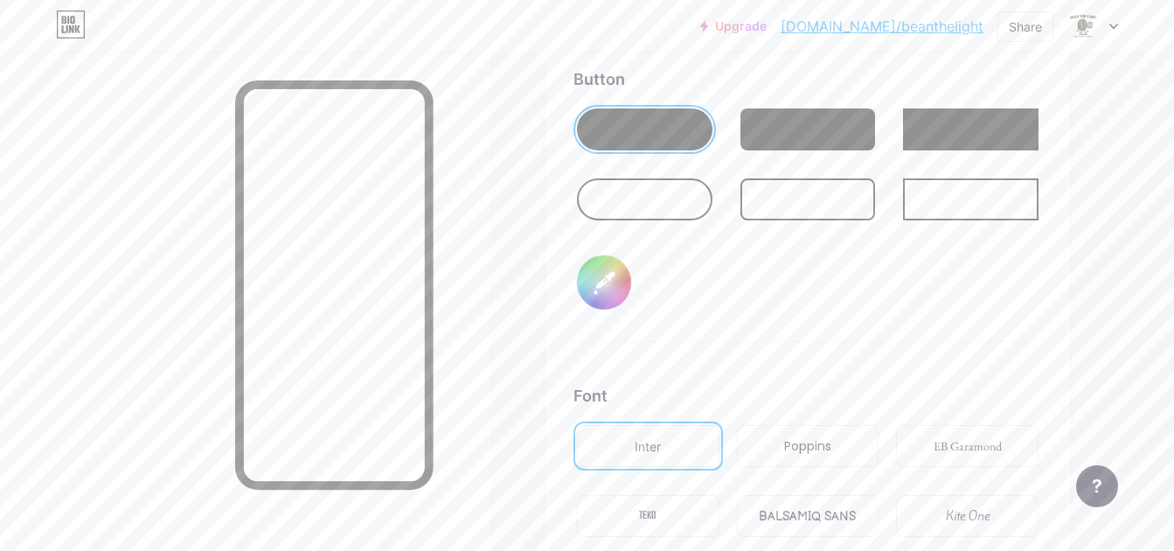
scroll to position [2933, 0]
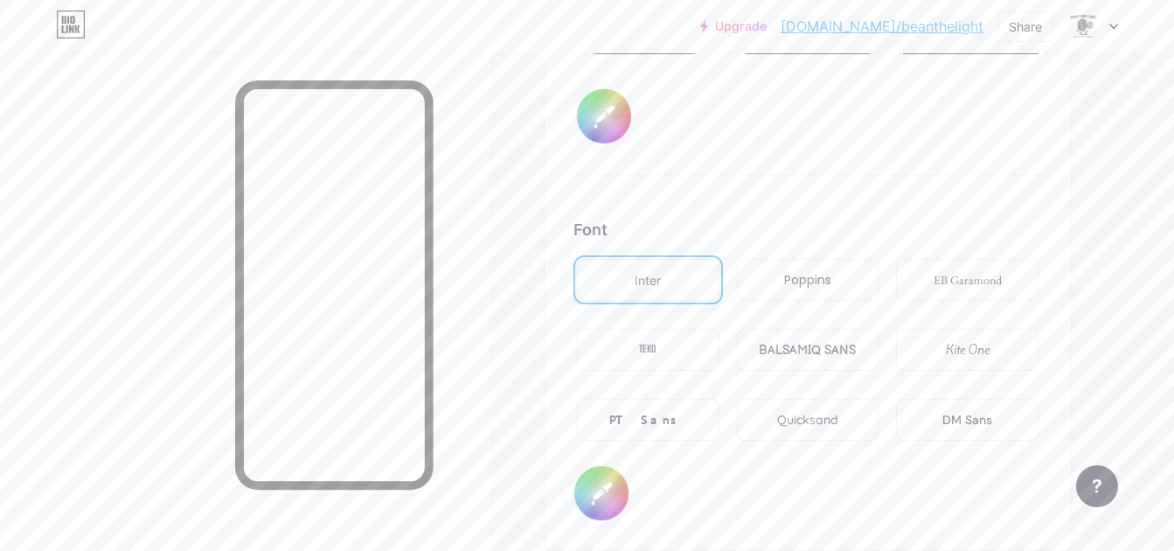
click at [824, 352] on div "BALSAMIQ SANS" at bounding box center [807, 350] width 97 height 18
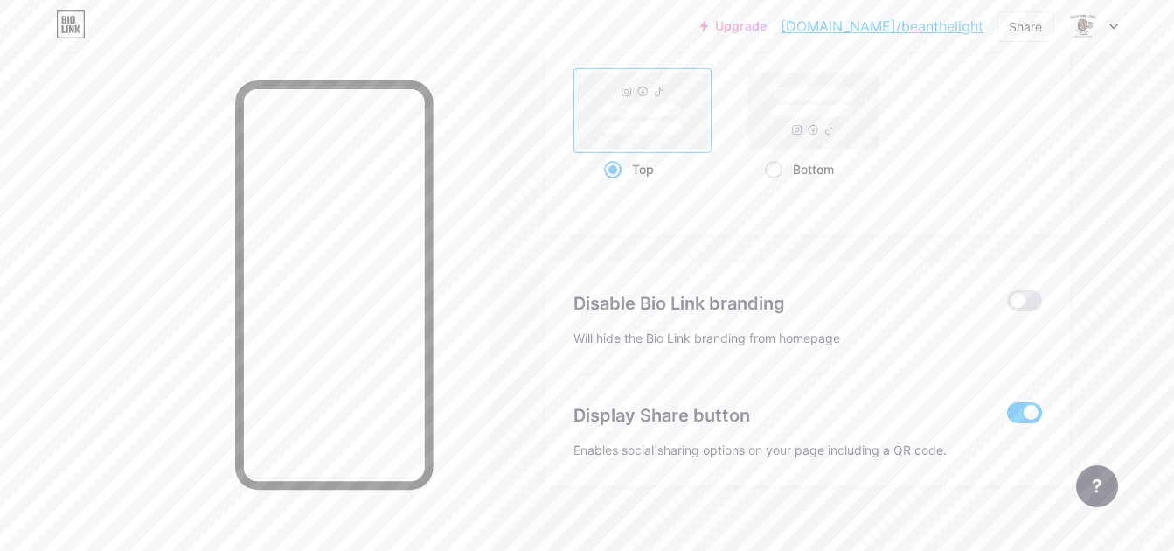
scroll to position [3538, 0]
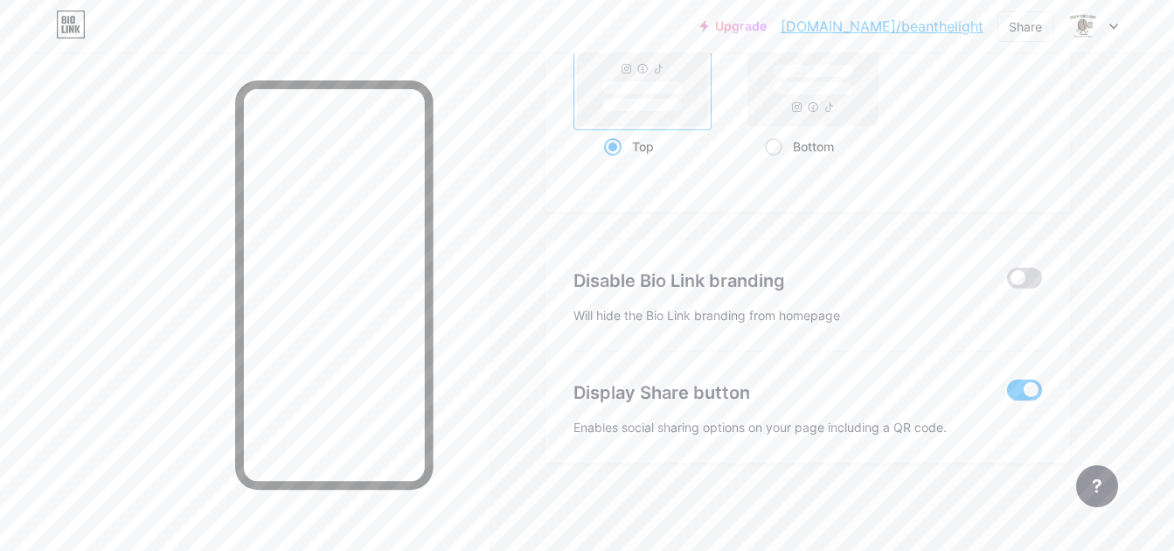
click at [1016, 274] on span at bounding box center [1024, 277] width 35 height 21
click at [1007, 282] on input "checkbox" at bounding box center [1007, 282] width 0 height 0
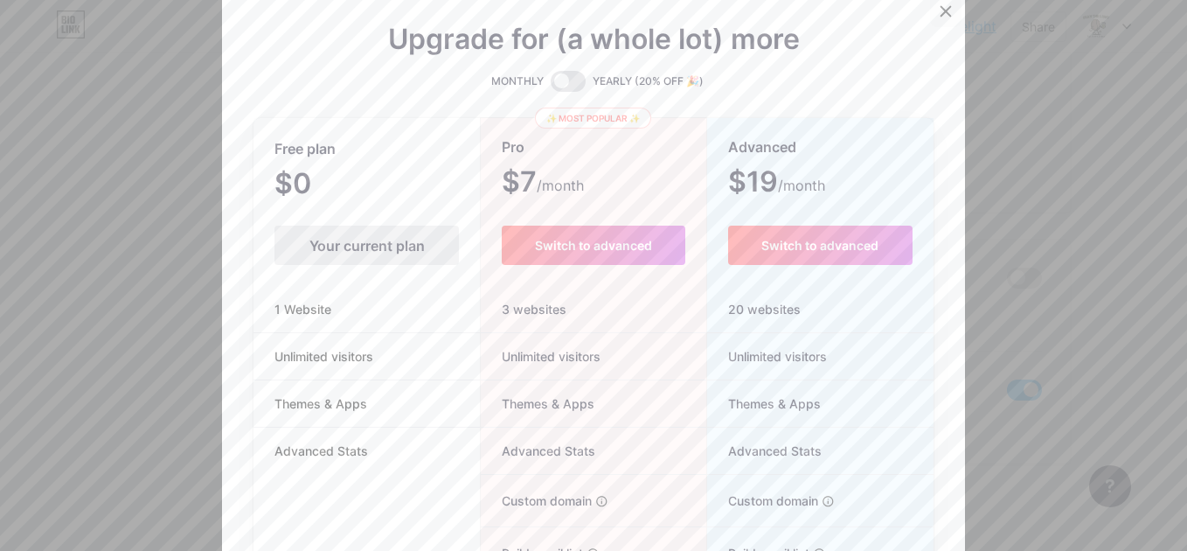
click at [940, 16] on icon at bounding box center [946, 11] width 14 height 14
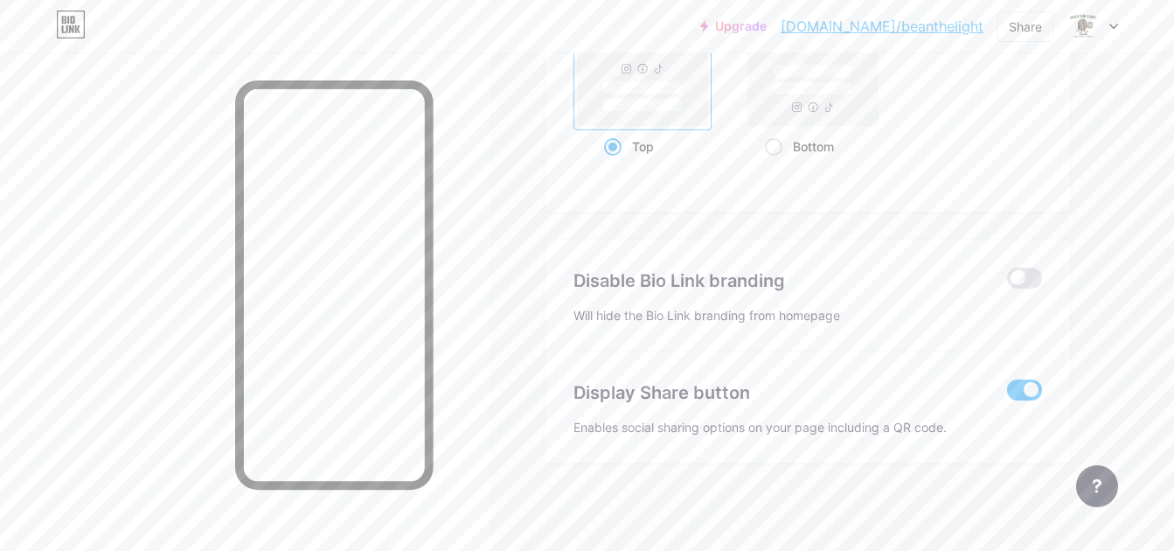
click at [1029, 388] on span at bounding box center [1024, 389] width 35 height 21
click at [1007, 394] on input "checkbox" at bounding box center [1007, 394] width 0 height 0
click at [1029, 388] on span at bounding box center [1024, 389] width 35 height 21
click at [1007, 394] on input "checkbox" at bounding box center [1007, 394] width 0 height 0
type input "#1b692f"
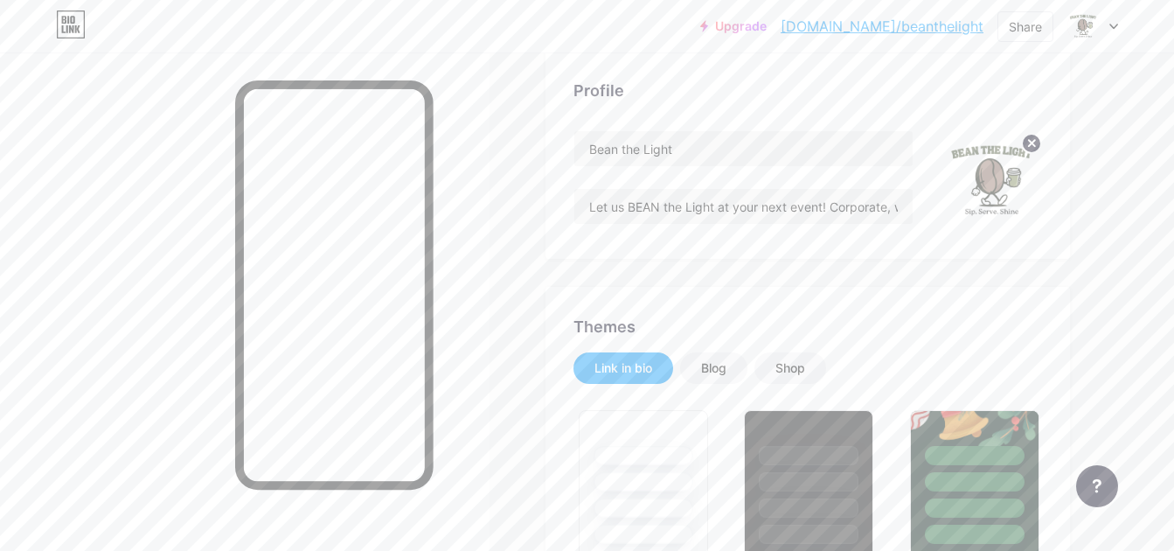
scroll to position [0, 0]
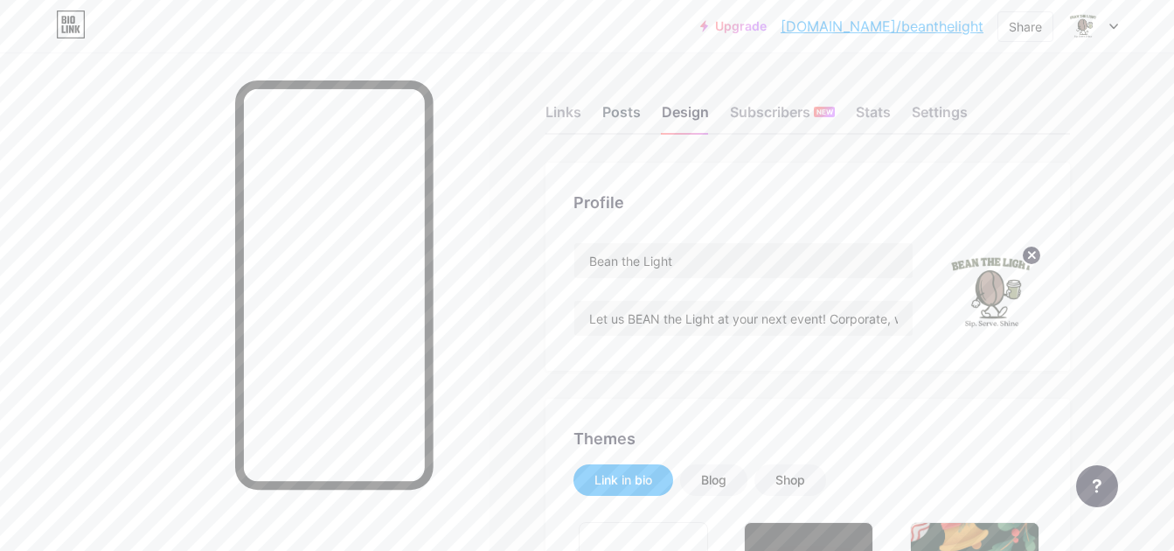
click at [623, 118] on div "Posts" at bounding box center [621, 116] width 38 height 31
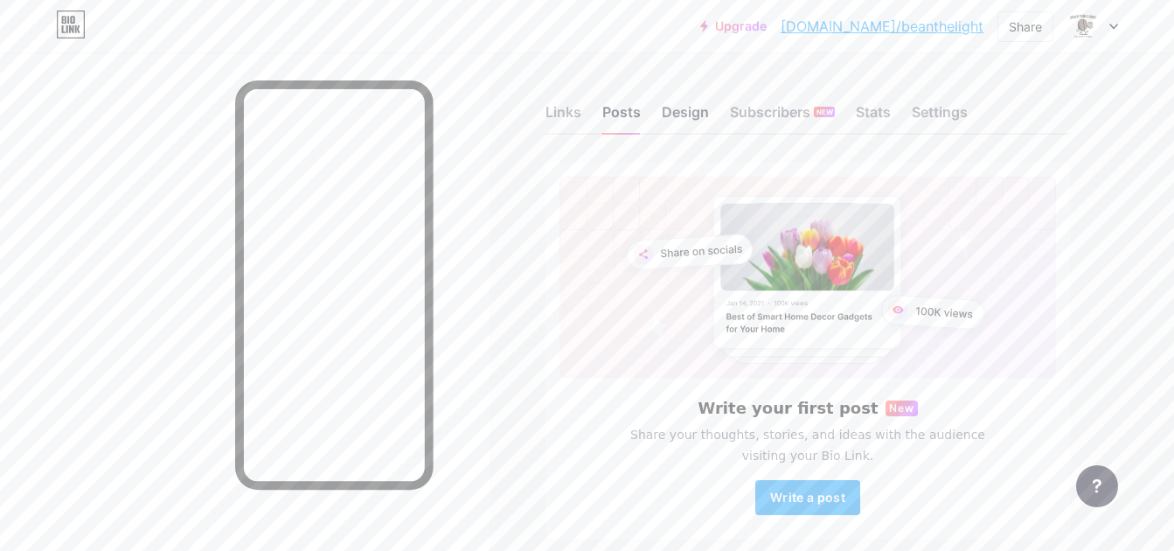
click at [670, 110] on div "Design" at bounding box center [685, 116] width 47 height 31
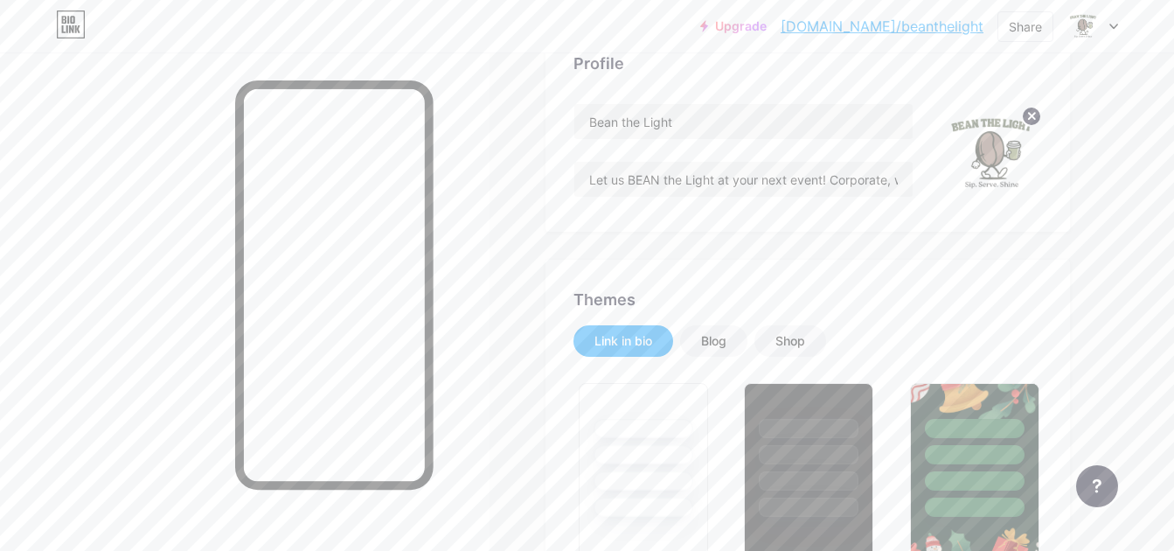
scroll to position [3, 0]
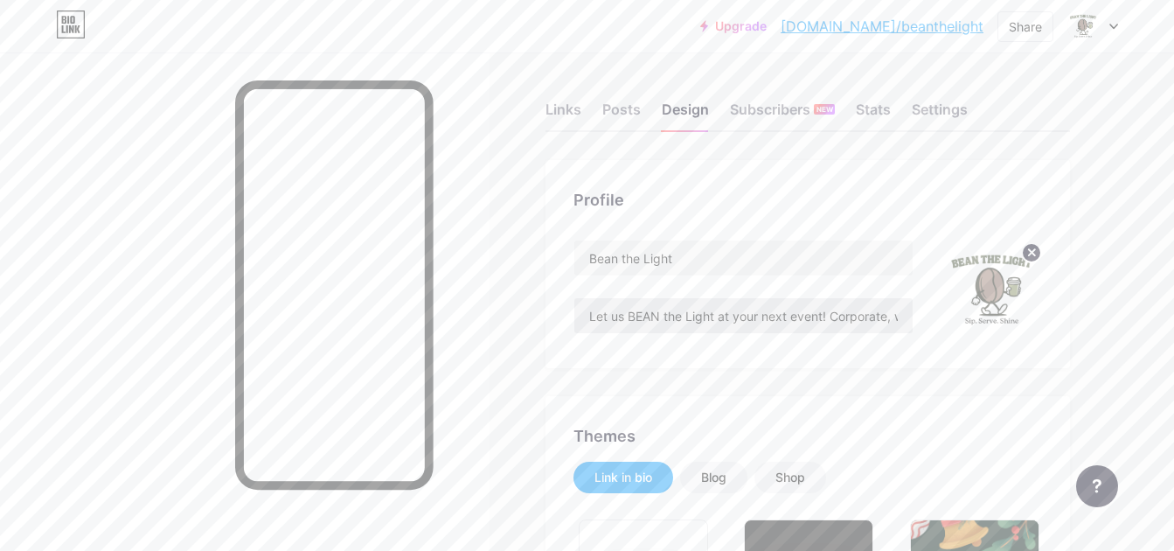
type input "#1b692f"
type input "#ffffff"
click at [619, 110] on div "Posts" at bounding box center [621, 116] width 38 height 31
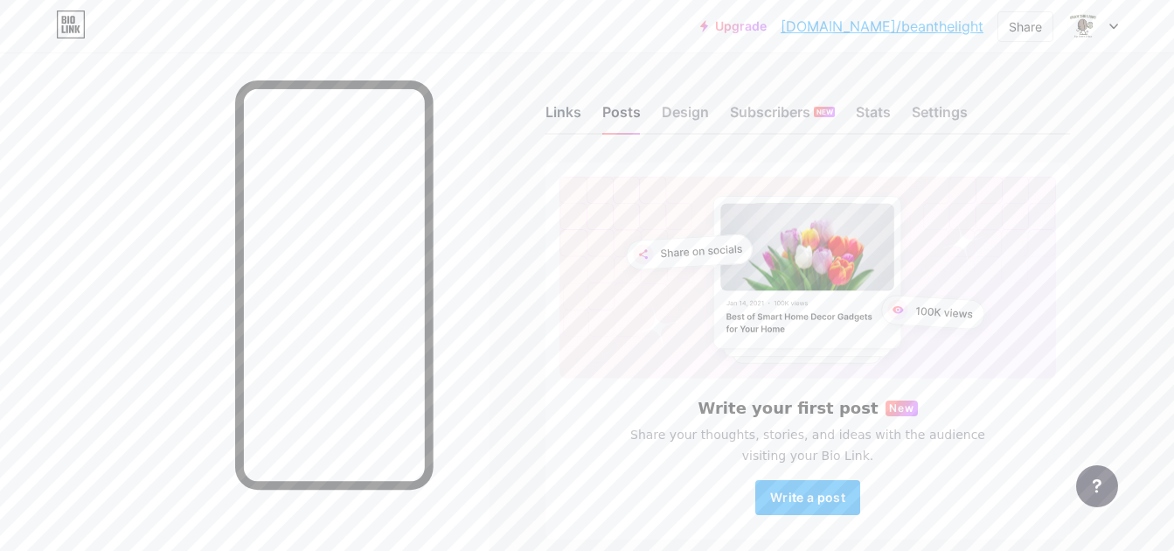
click at [574, 120] on div "Links" at bounding box center [563, 116] width 36 height 31
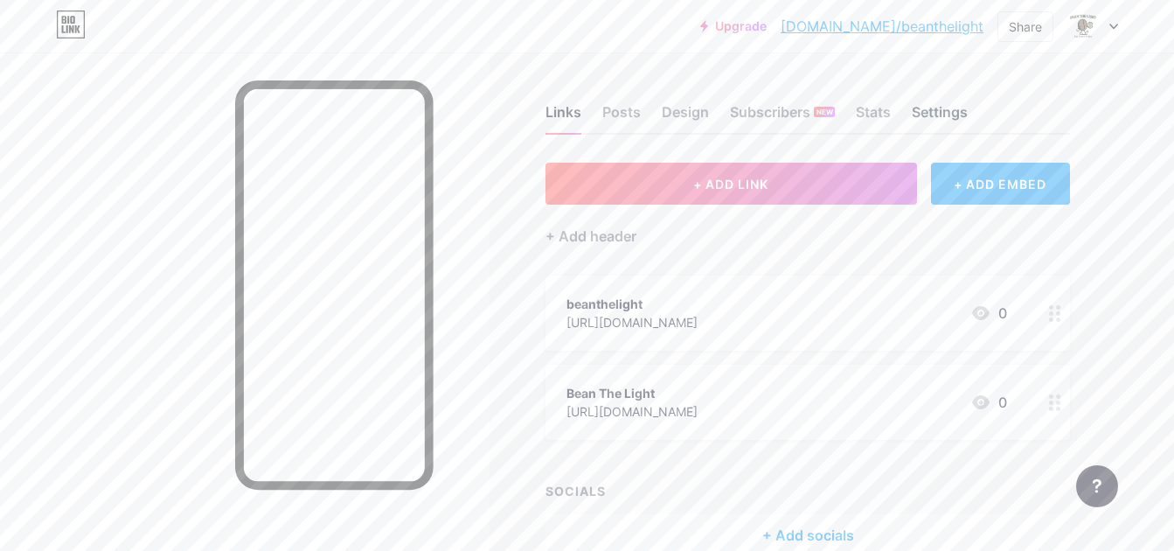
click at [934, 107] on div "Settings" at bounding box center [940, 116] width 56 height 31
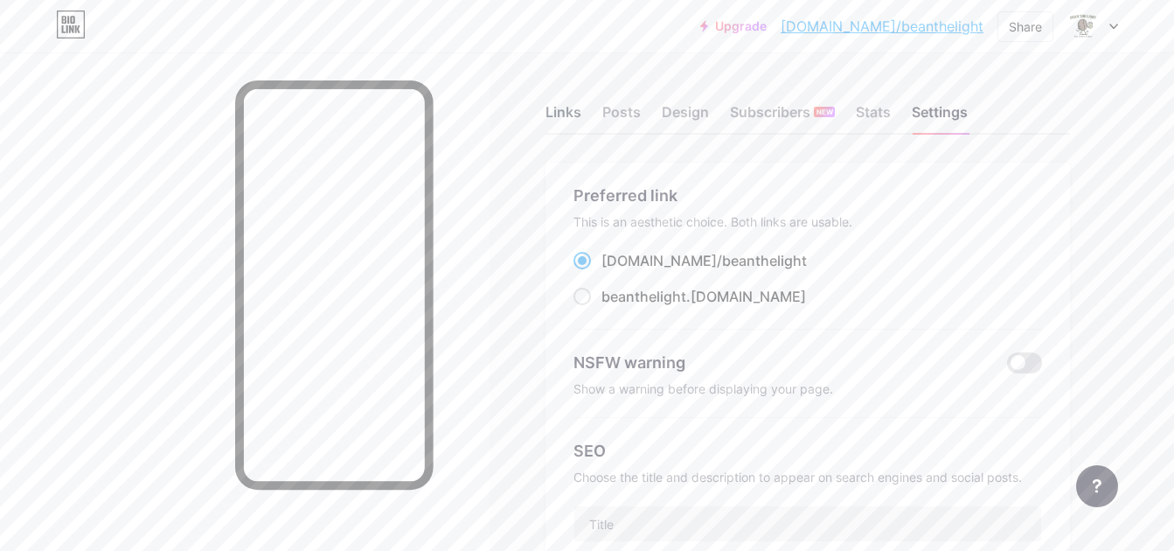
click at [571, 105] on div "Links" at bounding box center [563, 116] width 36 height 31
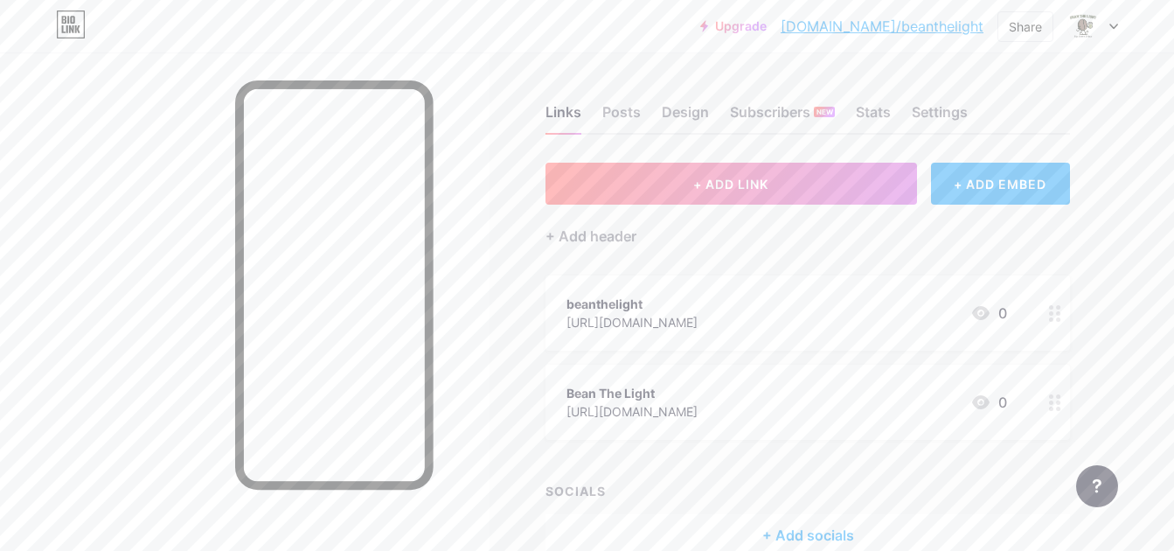
click at [1113, 22] on div at bounding box center [1092, 25] width 51 height 31
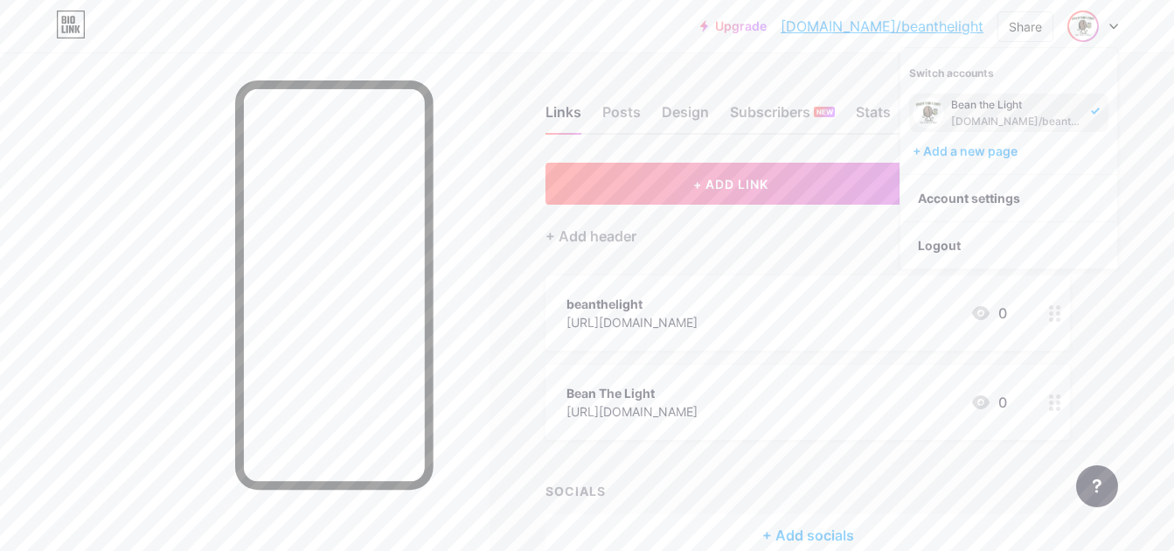
click at [1113, 22] on div at bounding box center [1092, 25] width 51 height 31
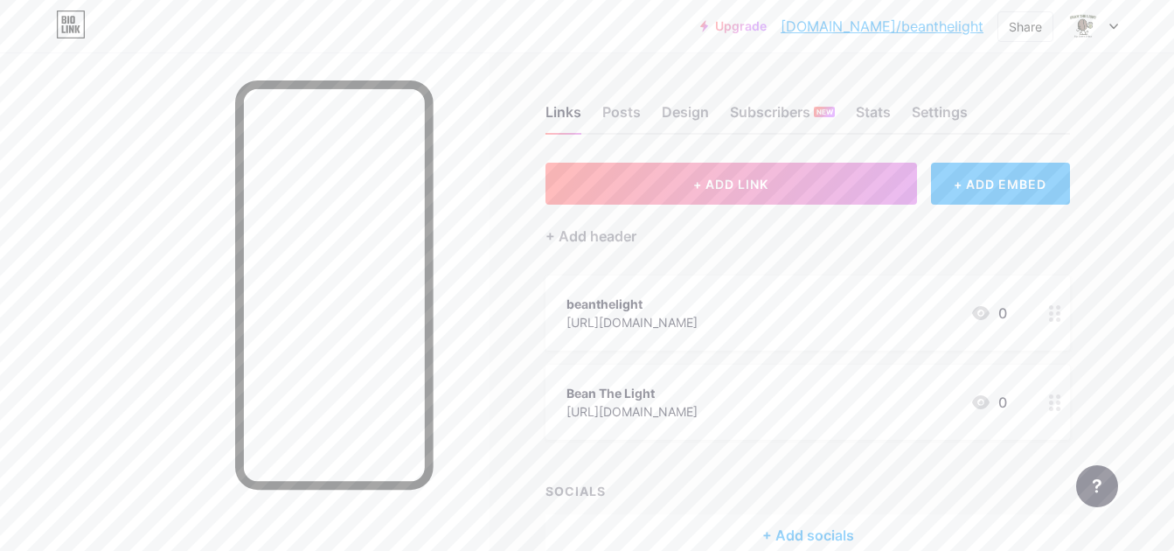
click at [66, 26] on icon at bounding box center [71, 24] width 30 height 28
click at [1077, 28] on img at bounding box center [1083, 26] width 28 height 28
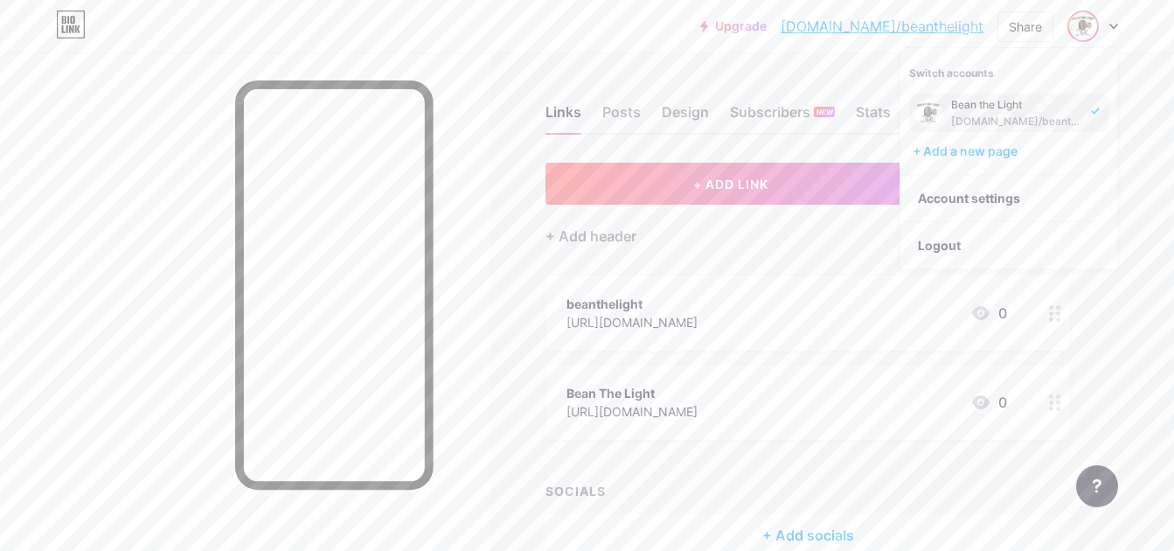
click at [921, 111] on img at bounding box center [928, 113] width 28 height 28
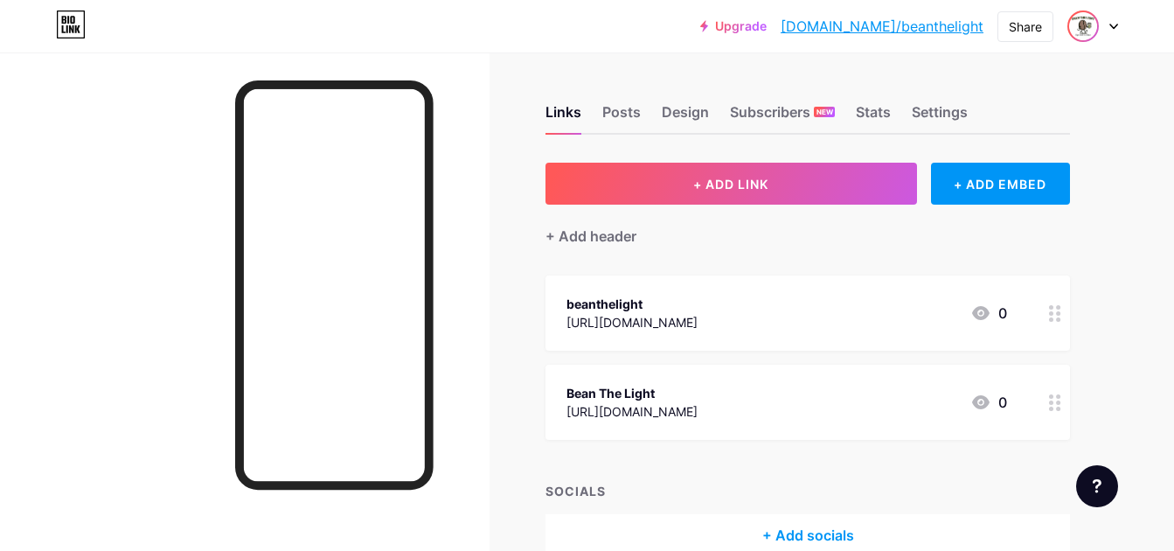
click at [1080, 23] on img at bounding box center [1083, 26] width 28 height 28
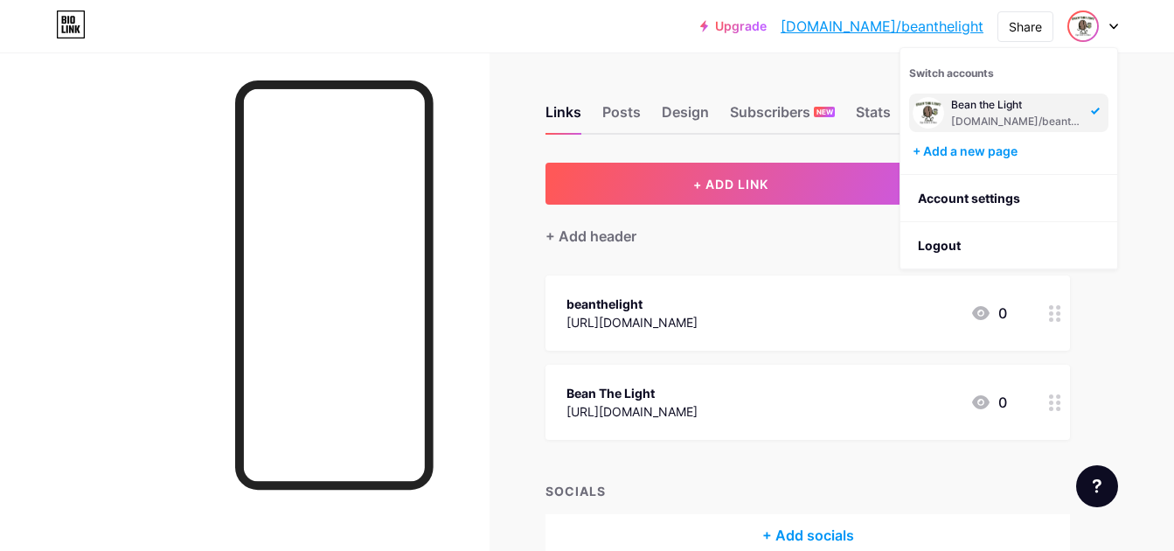
drag, startPoint x: 1023, startPoint y: 110, endPoint x: 1028, endPoint y: 85, distance: 25.9
click at [1028, 85] on div "Bean the Light bio.link/beanthelight" at bounding box center [1008, 107] width 199 height 49
click at [698, 406] on div "https://web.facebook.com/beanthelight" at bounding box center [631, 411] width 131 height 18
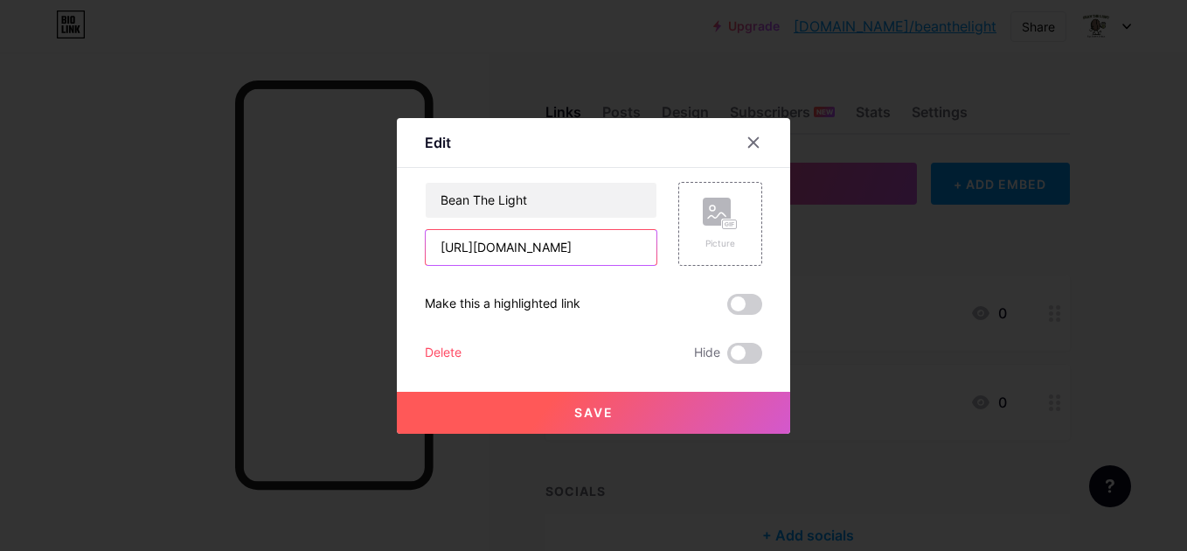
click at [528, 245] on input "https://web.facebook.com/beanthelight" at bounding box center [541, 247] width 231 height 35
drag, startPoint x: 475, startPoint y: 249, endPoint x: 452, endPoint y: 251, distance: 22.8
click at [452, 251] on input "https://web.facebook.com/beanthelight" at bounding box center [541, 247] width 231 height 35
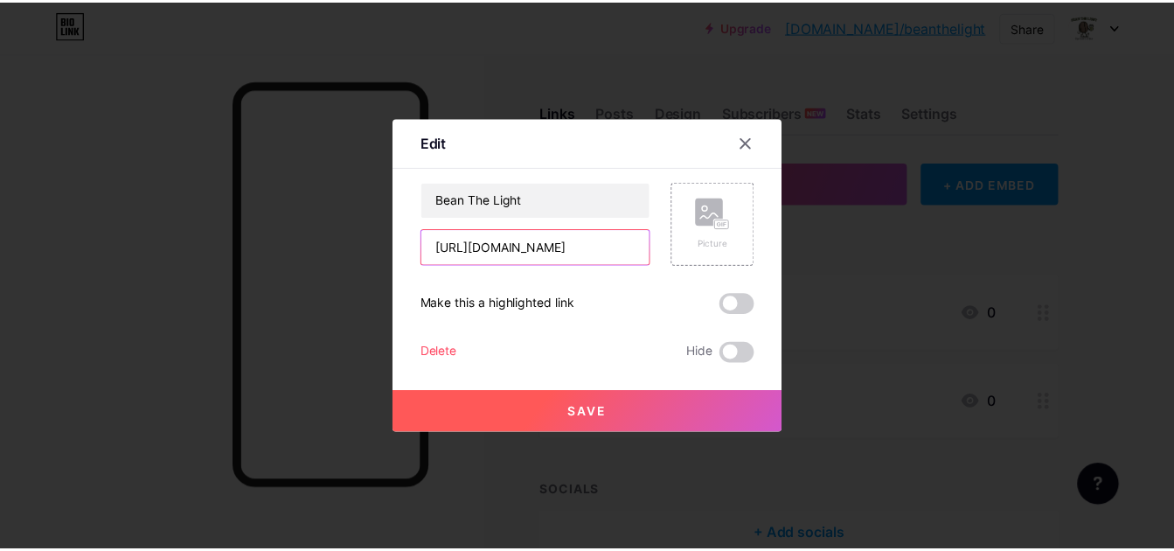
scroll to position [0, 0]
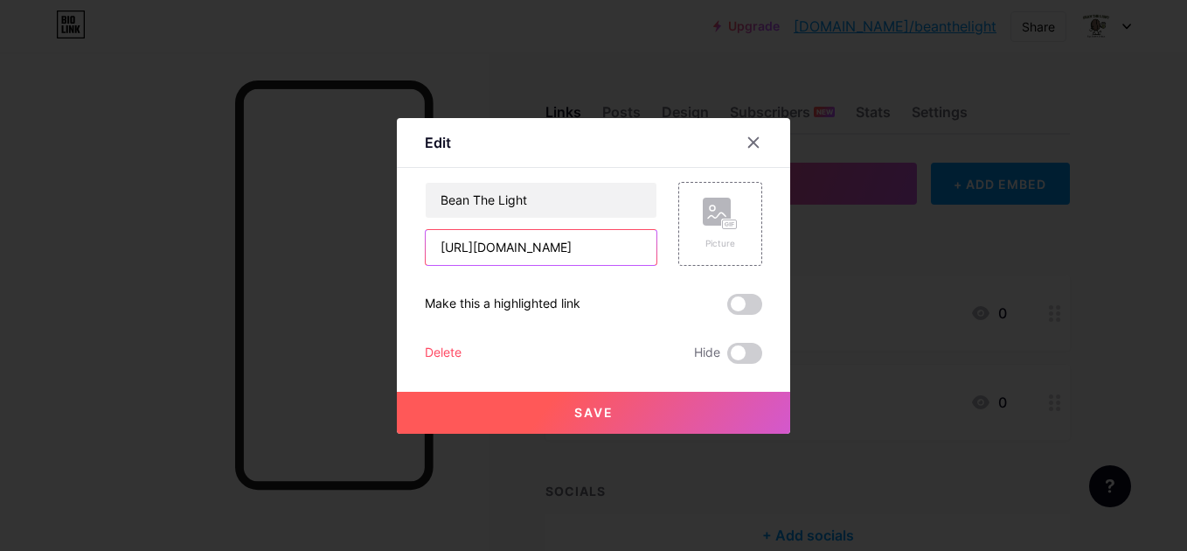
type input "https://facebook.com/beanthelight"
click at [616, 408] on button "Save" at bounding box center [593, 413] width 393 height 42
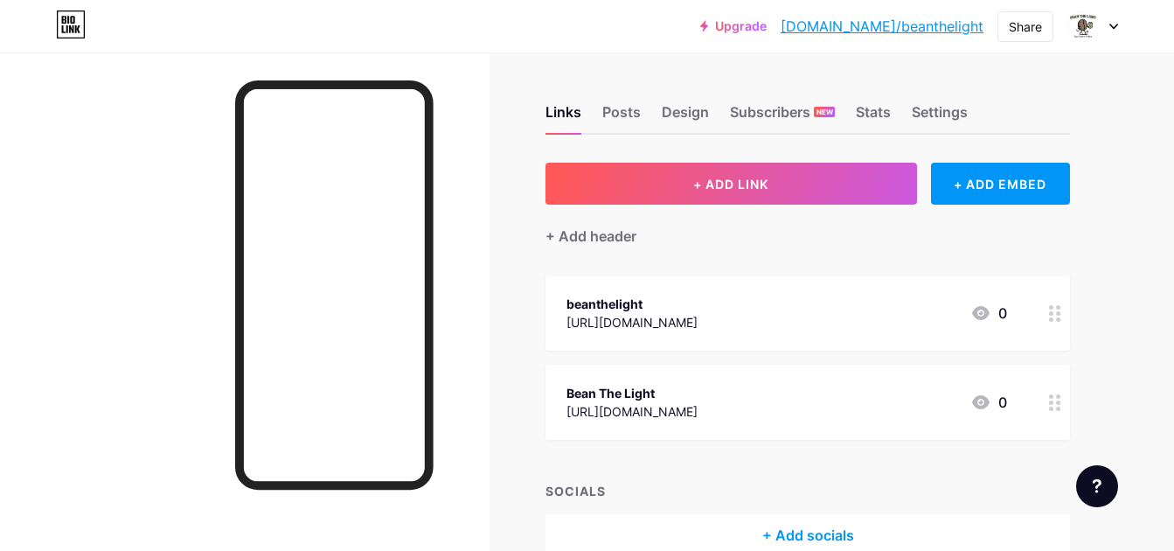
click at [649, 395] on div "Bean The Light" at bounding box center [631, 393] width 131 height 18
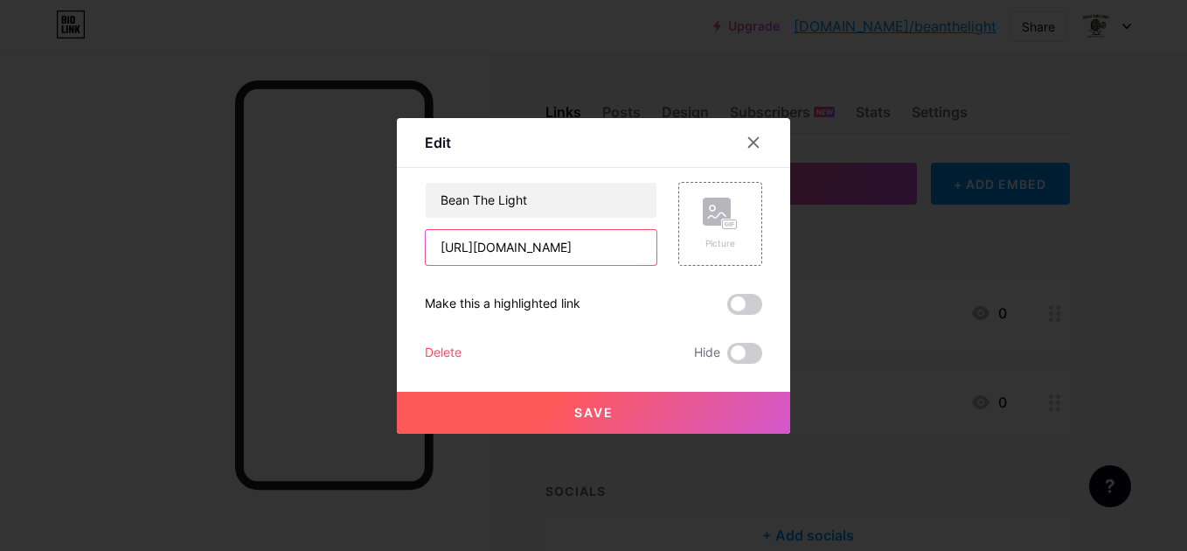
click at [476, 249] on input "https://facebook.com/beanthelight" at bounding box center [541, 247] width 231 height 35
type input "https://www.facebook.com/beanthelight"
click at [578, 402] on button "Save" at bounding box center [593, 413] width 393 height 42
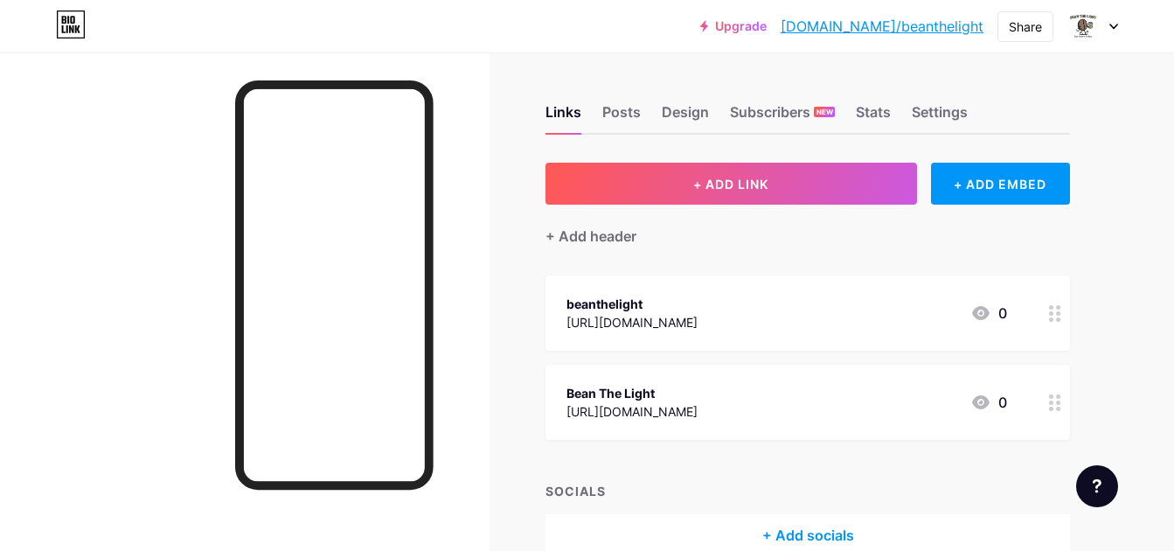
click at [627, 399] on div "Bean The Light" at bounding box center [631, 393] width 131 height 18
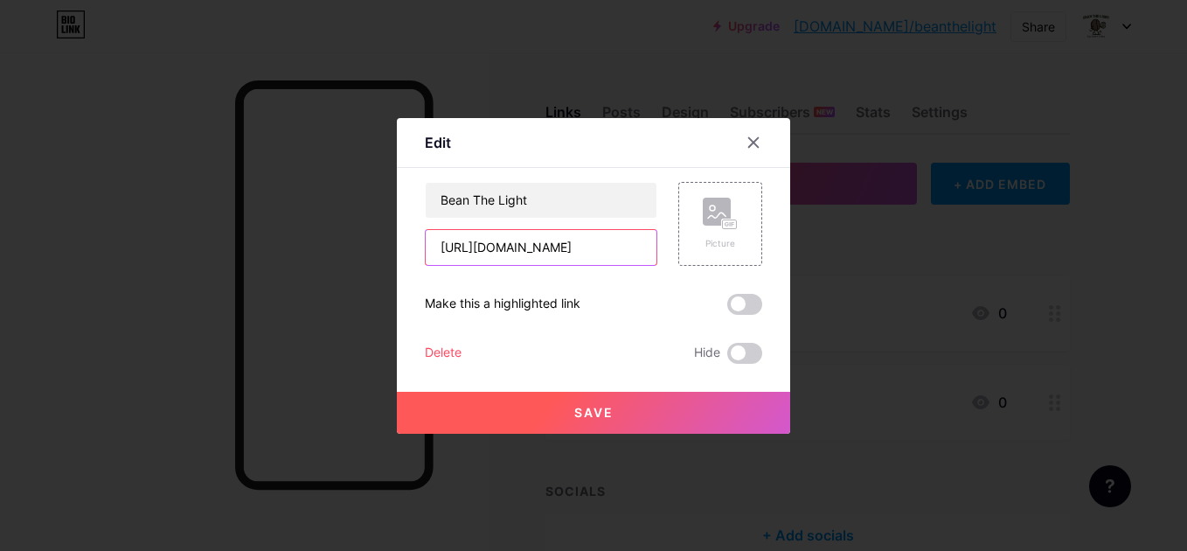
click at [509, 245] on input "https://www.facebook.com/beanthelight" at bounding box center [541, 247] width 231 height 35
type input "https://facebook.com/beanthelight"
click at [585, 408] on span "Save" at bounding box center [593, 412] width 39 height 15
